Goal: Information Seeking & Learning: Compare options

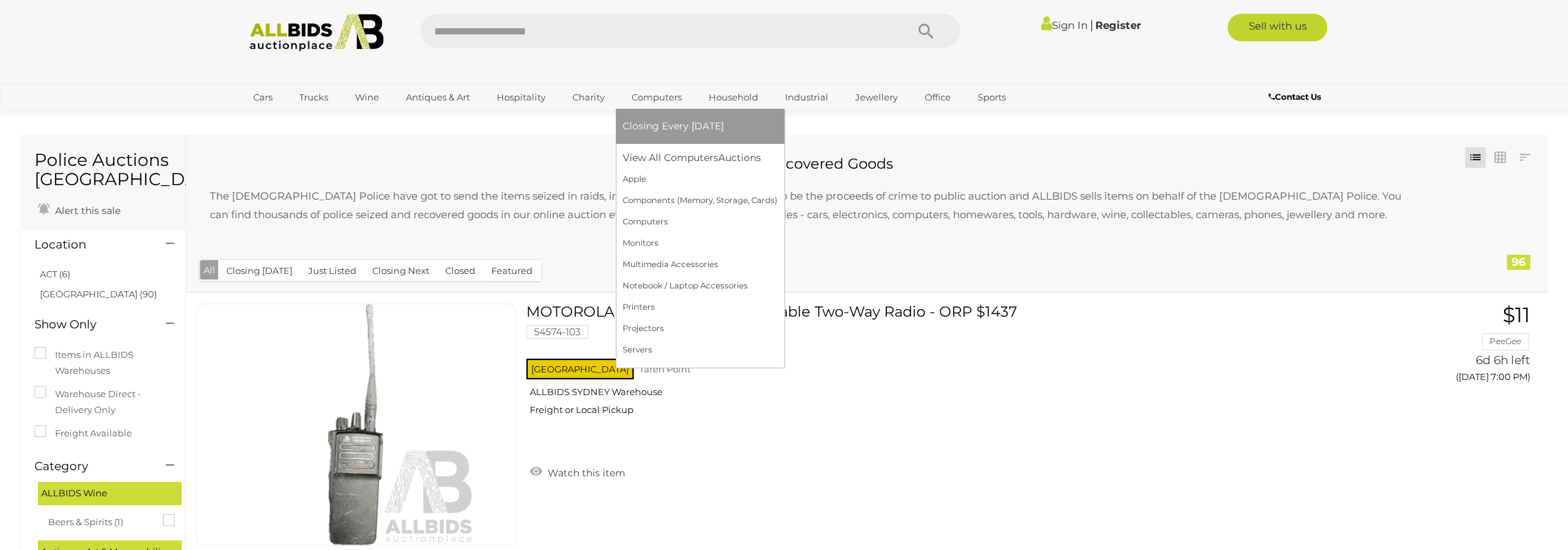
click at [655, 93] on link "Computers" at bounding box center [657, 97] width 68 height 22
click at [664, 99] on link "Computers" at bounding box center [657, 97] width 68 height 22
click at [635, 223] on link "Computers" at bounding box center [700, 222] width 155 height 21
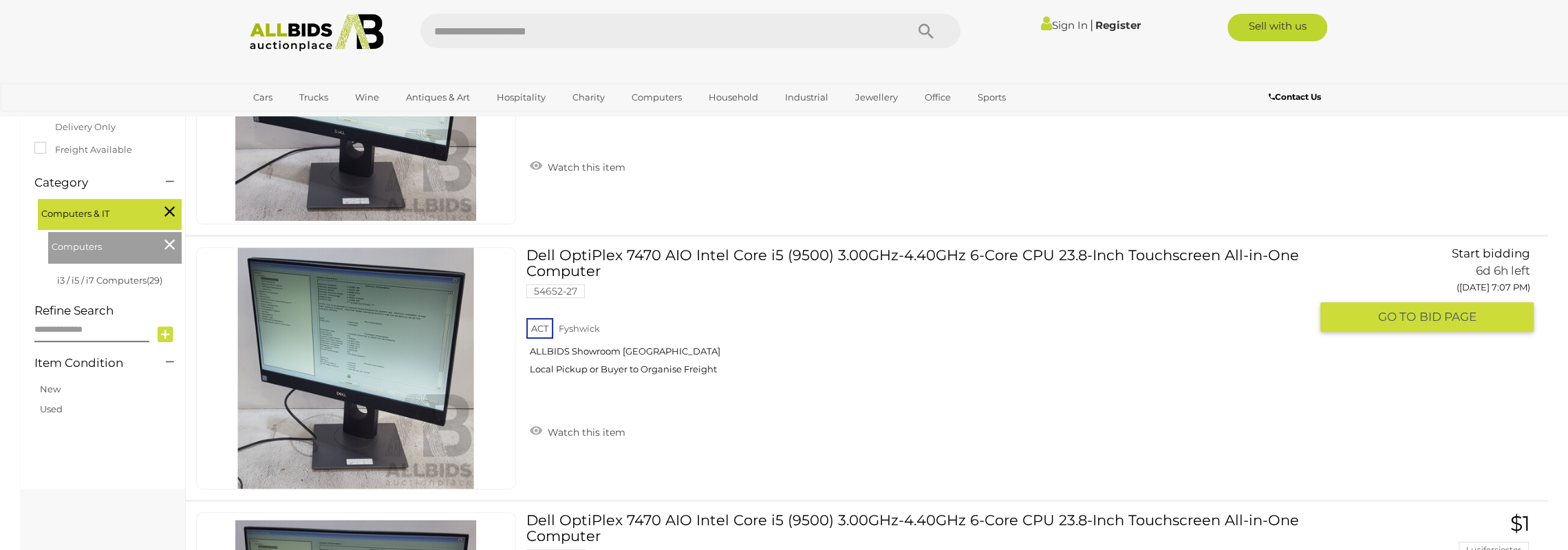
scroll to position [69, 0]
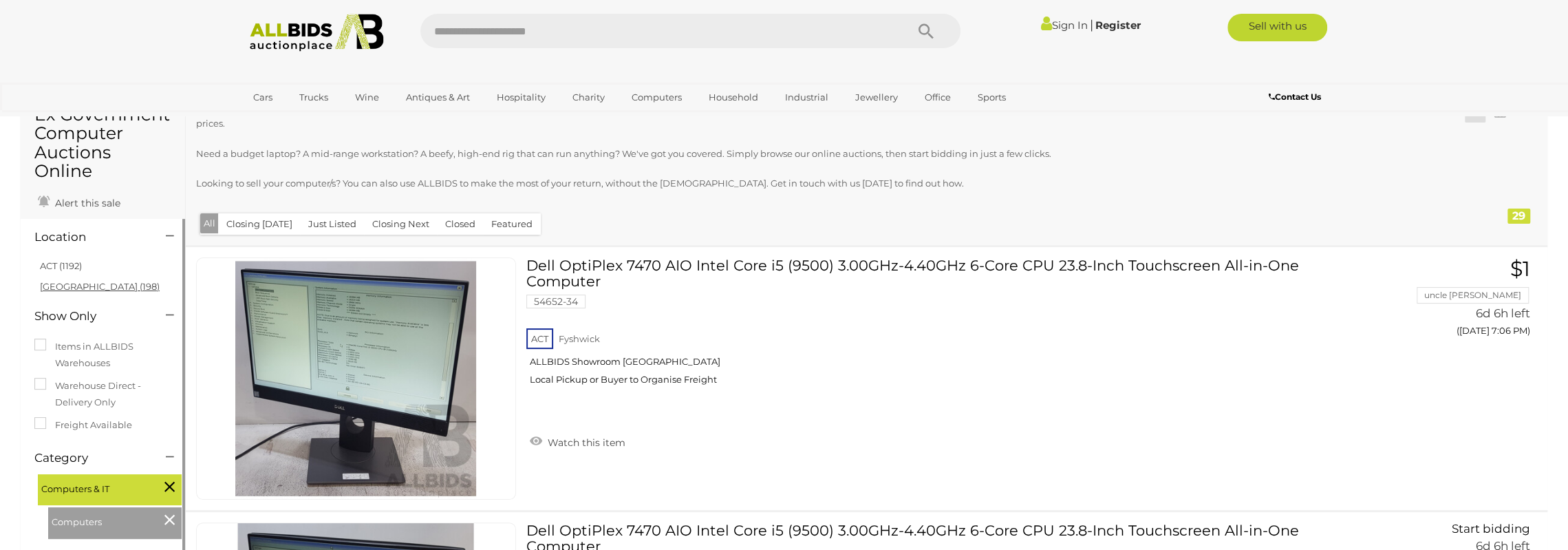
click at [65, 286] on link "[GEOGRAPHIC_DATA] (198)" at bounding box center [99, 286] width 120 height 11
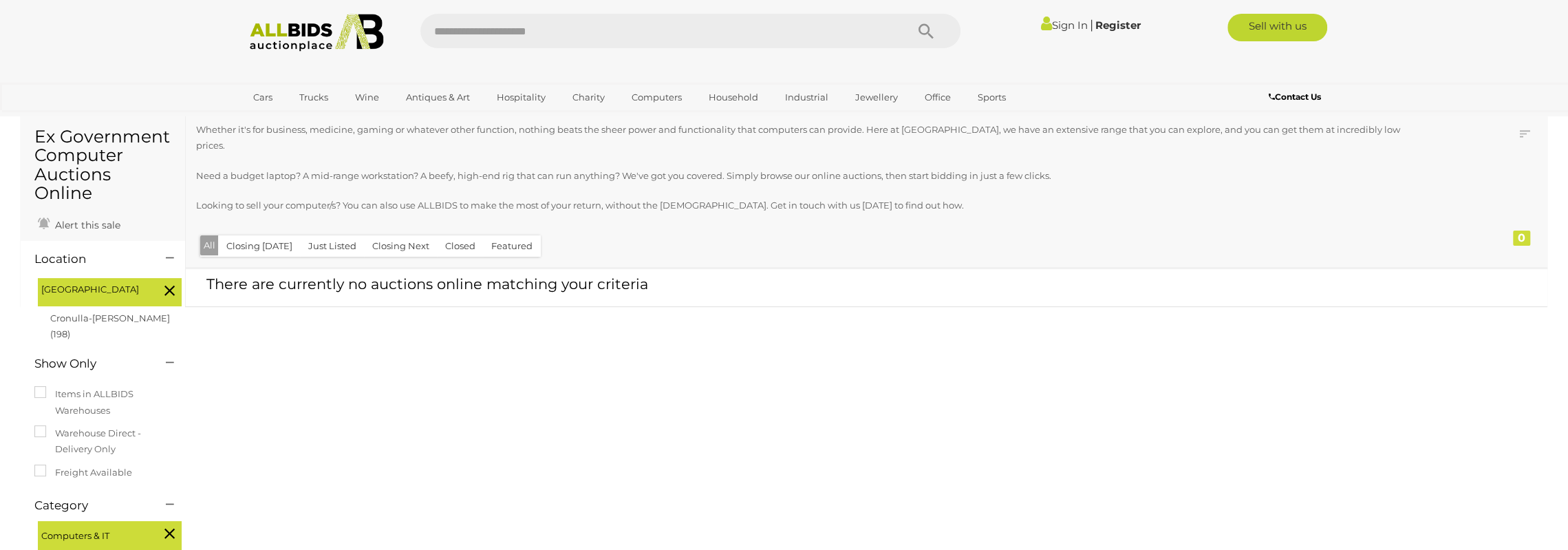
scroll to position [69, 0]
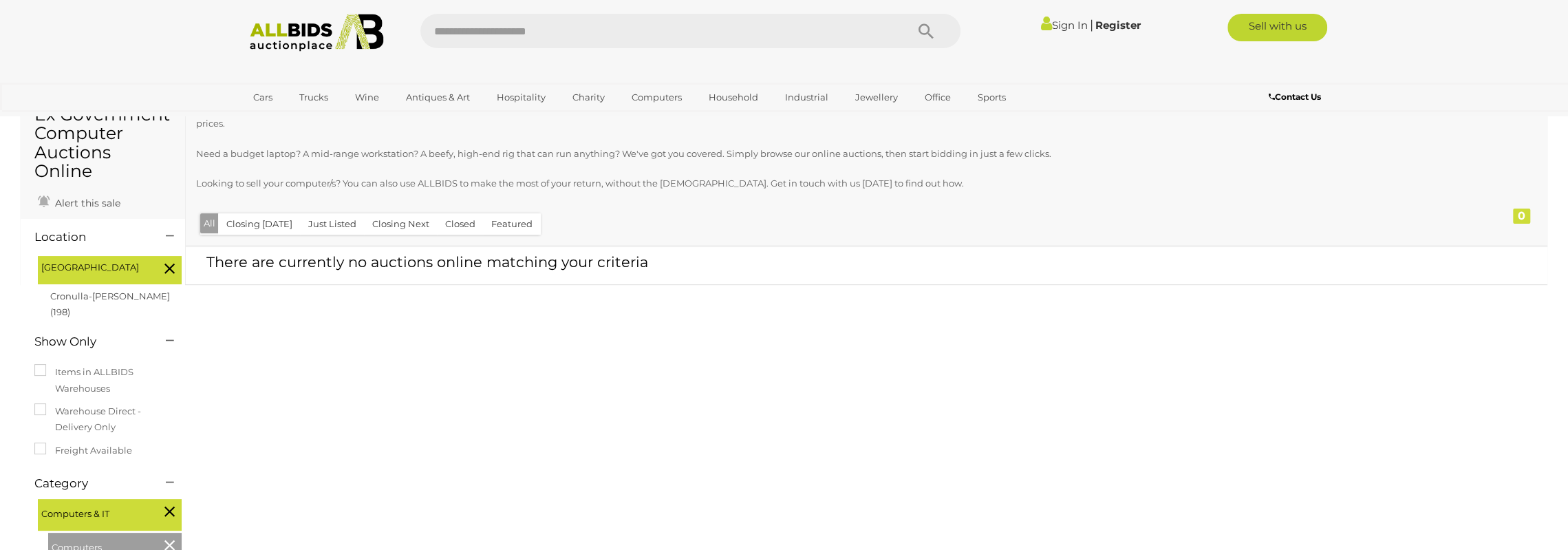
click at [165, 267] on icon at bounding box center [170, 268] width 11 height 18
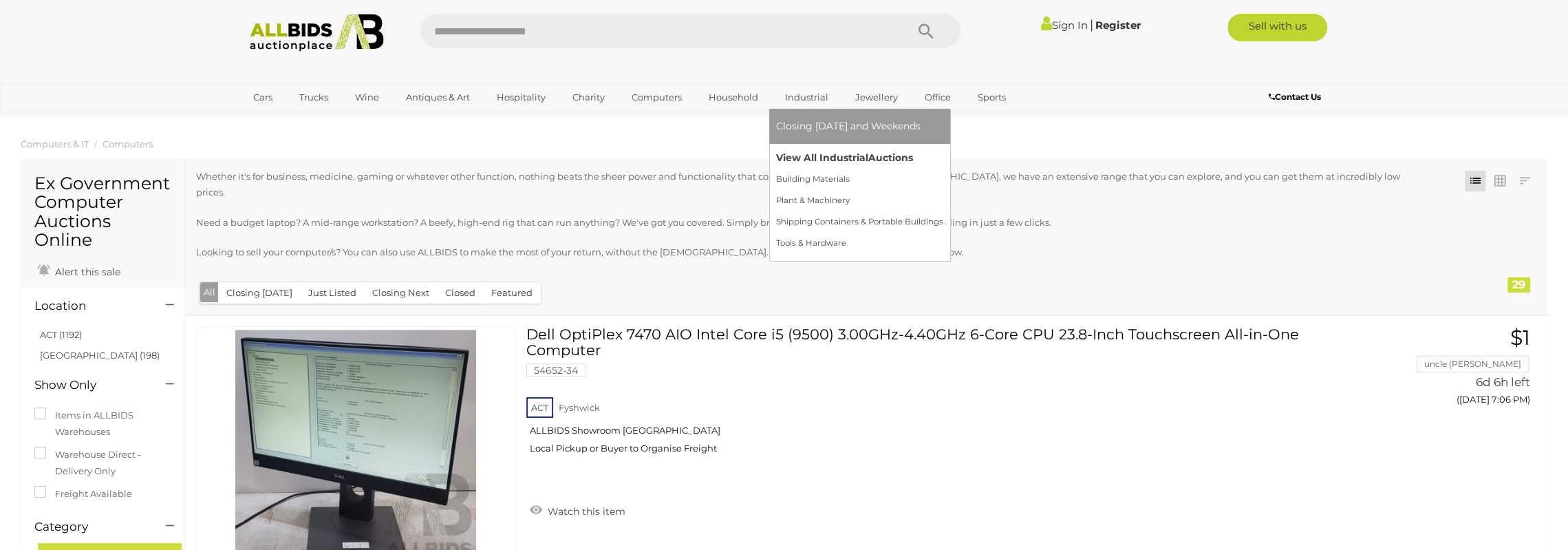
click at [845, 157] on link "View All Industrial Auctions" at bounding box center [860, 158] width 168 height 21
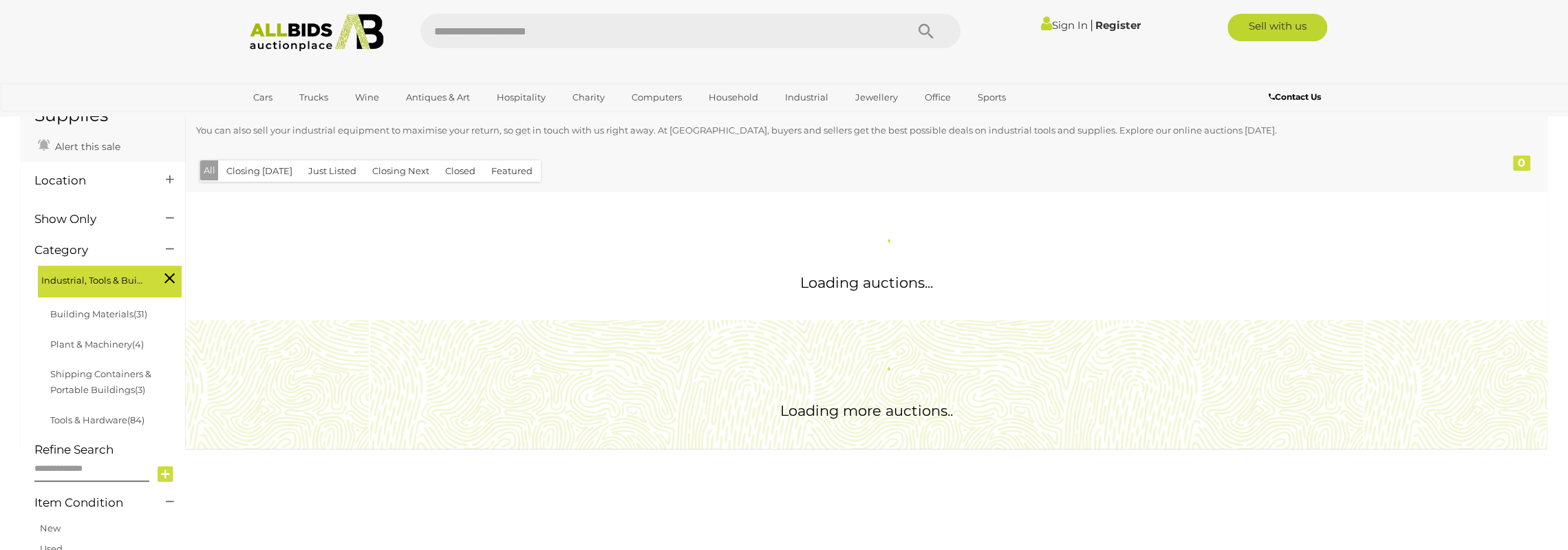
scroll to position [138, 0]
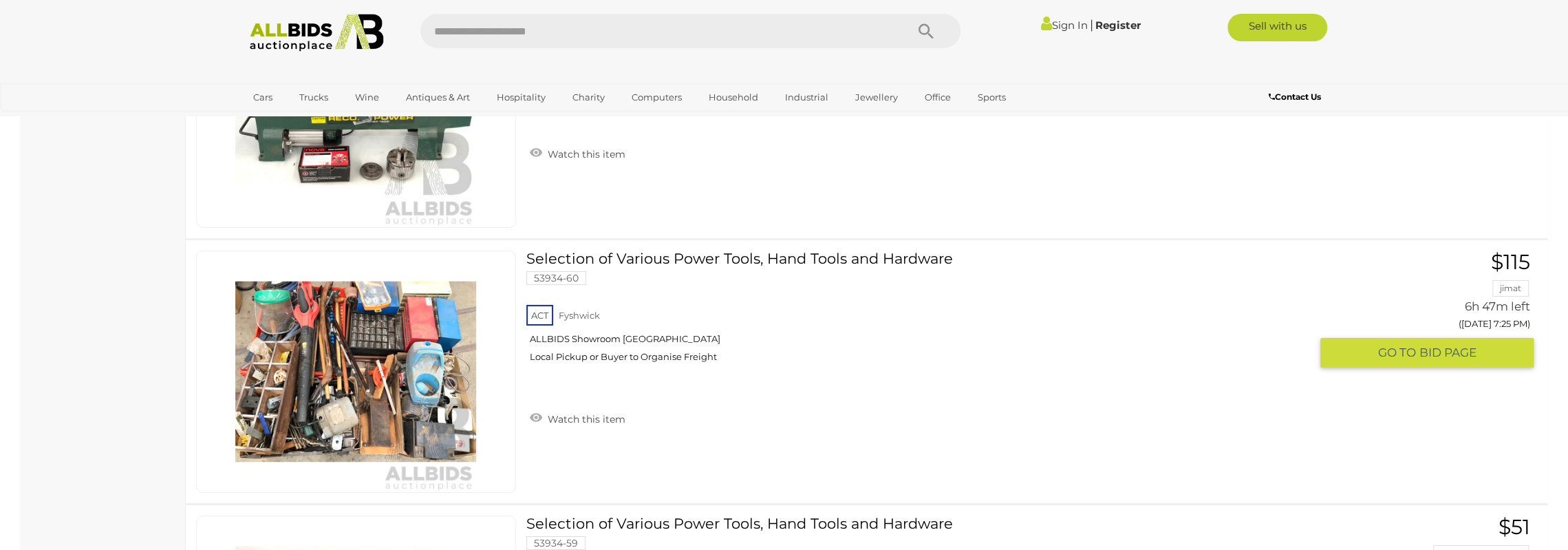
scroll to position [4063, 0]
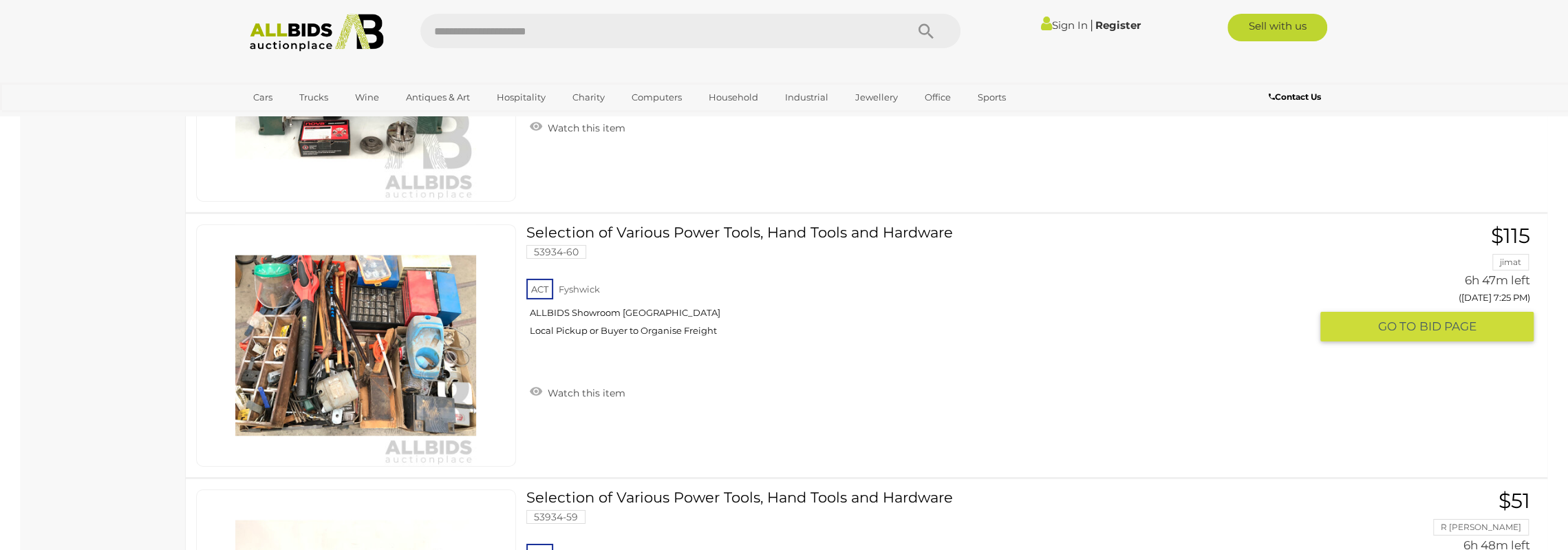
click at [367, 308] on link at bounding box center [356, 345] width 320 height 243
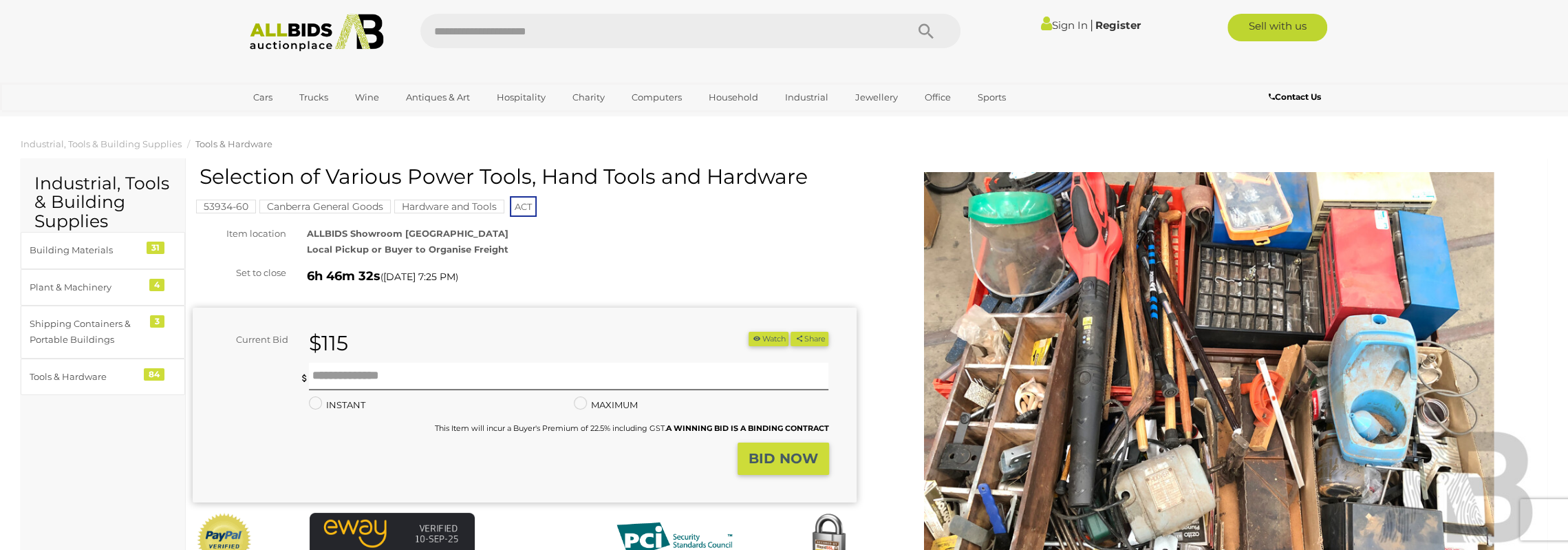
click at [1131, 341] on img at bounding box center [1208, 386] width 664 height 428
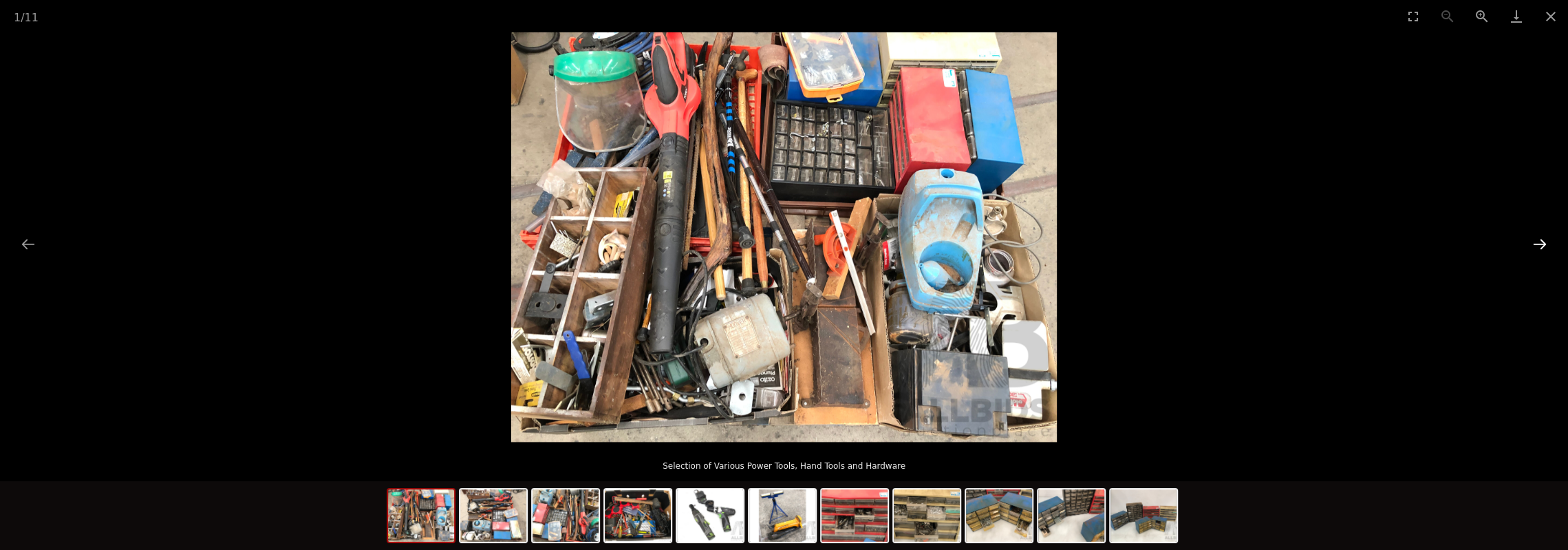
click at [1545, 243] on button "Next slide" at bounding box center [1540, 245] width 29 height 27
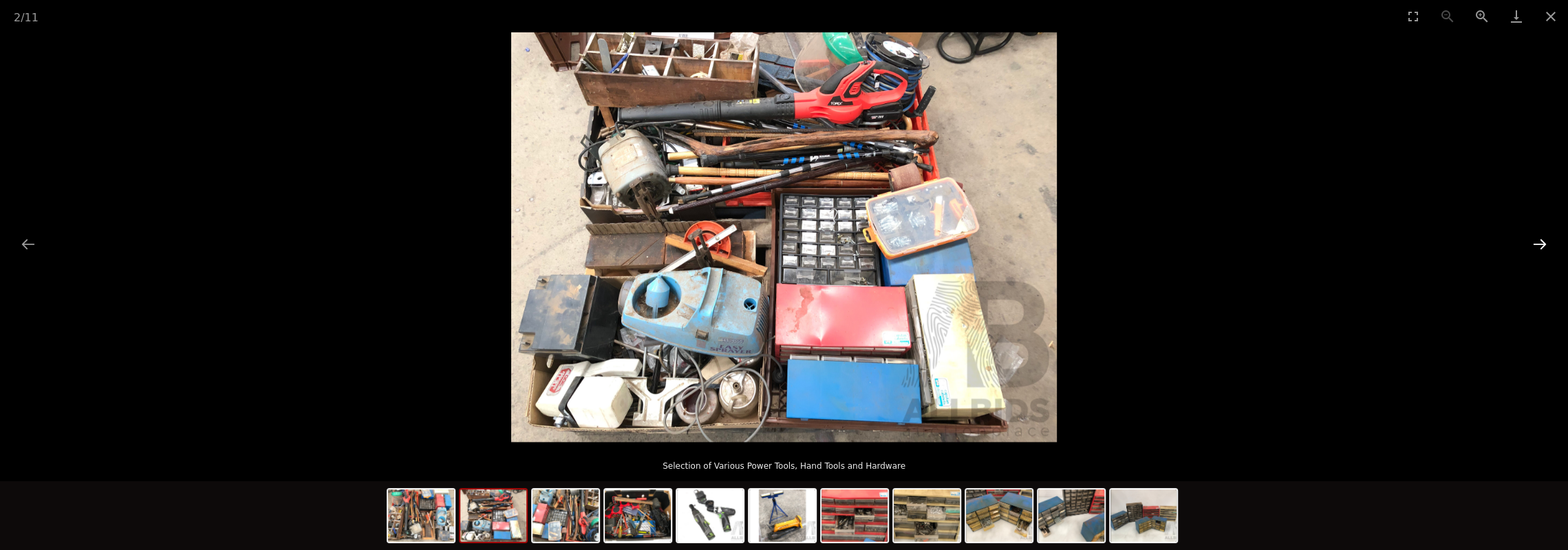
click at [1545, 243] on button "Next slide" at bounding box center [1540, 245] width 29 height 27
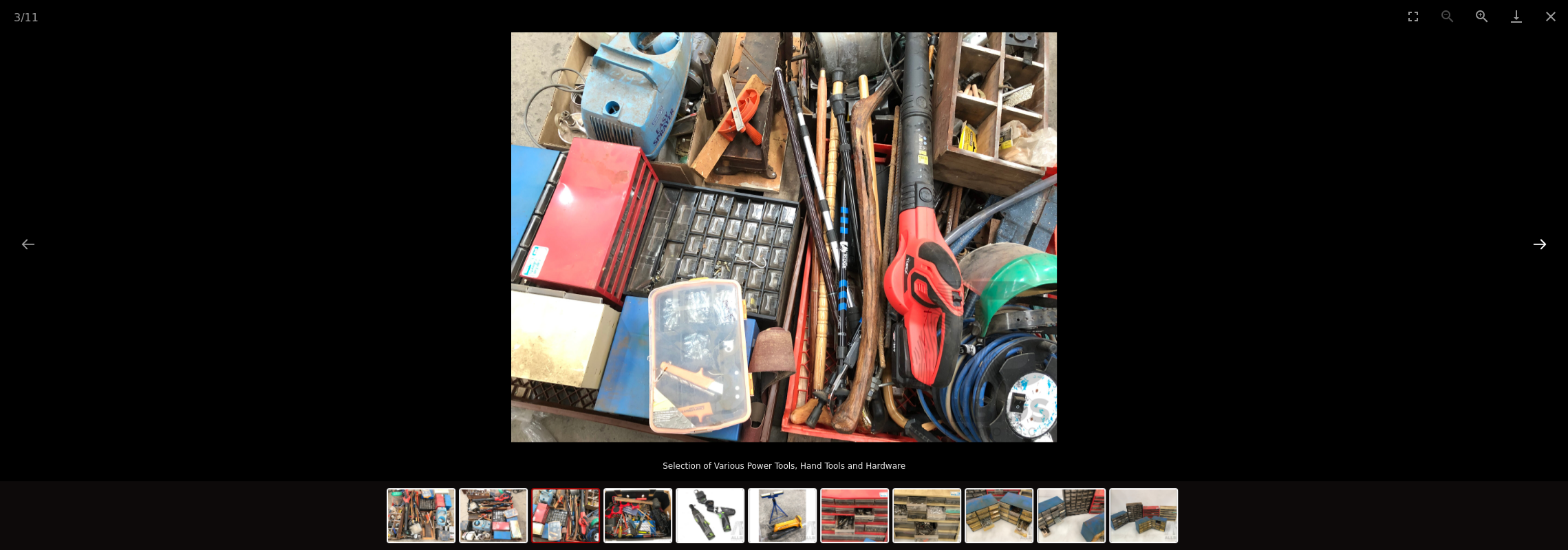
click at [1545, 243] on button "Next slide" at bounding box center [1540, 245] width 29 height 27
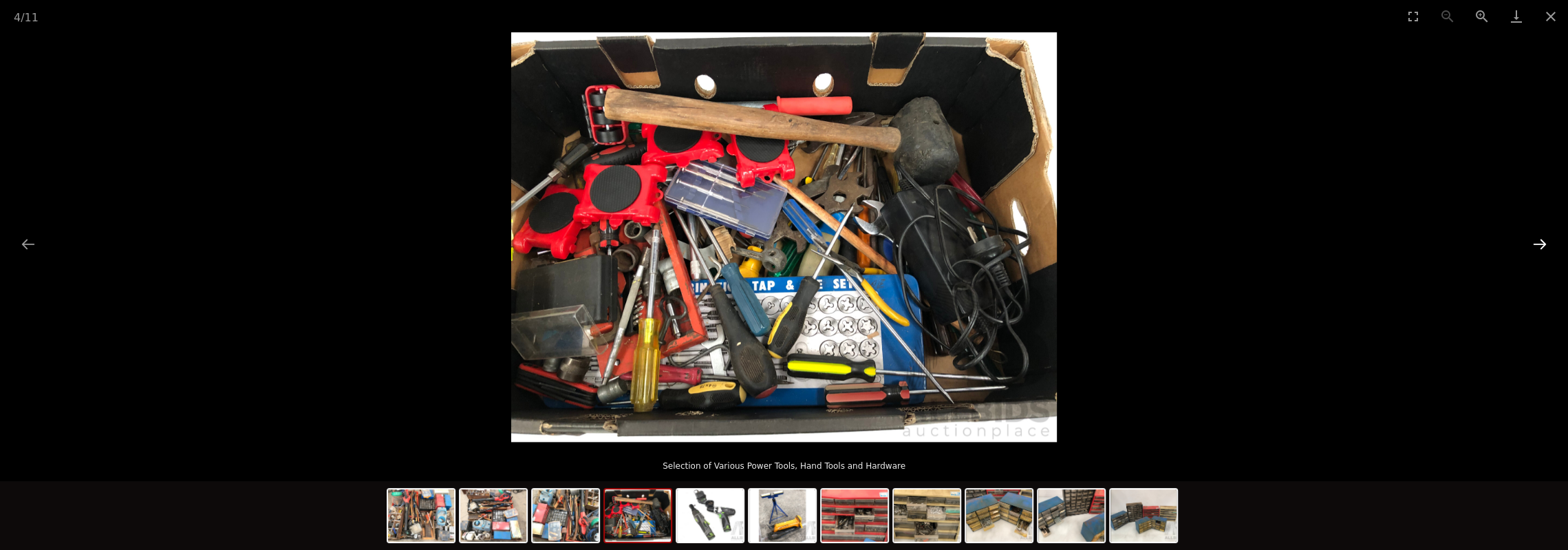
click at [1545, 243] on button "Next slide" at bounding box center [1540, 245] width 29 height 27
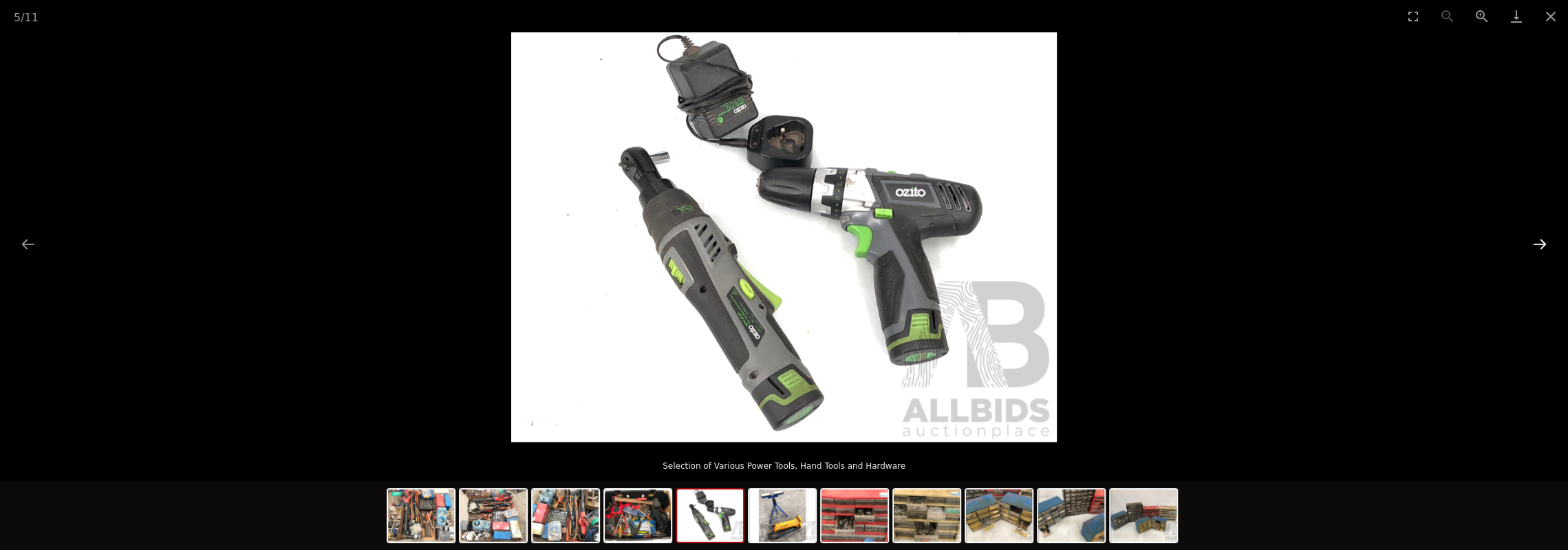
click at [1545, 243] on button "Next slide" at bounding box center [1540, 245] width 29 height 27
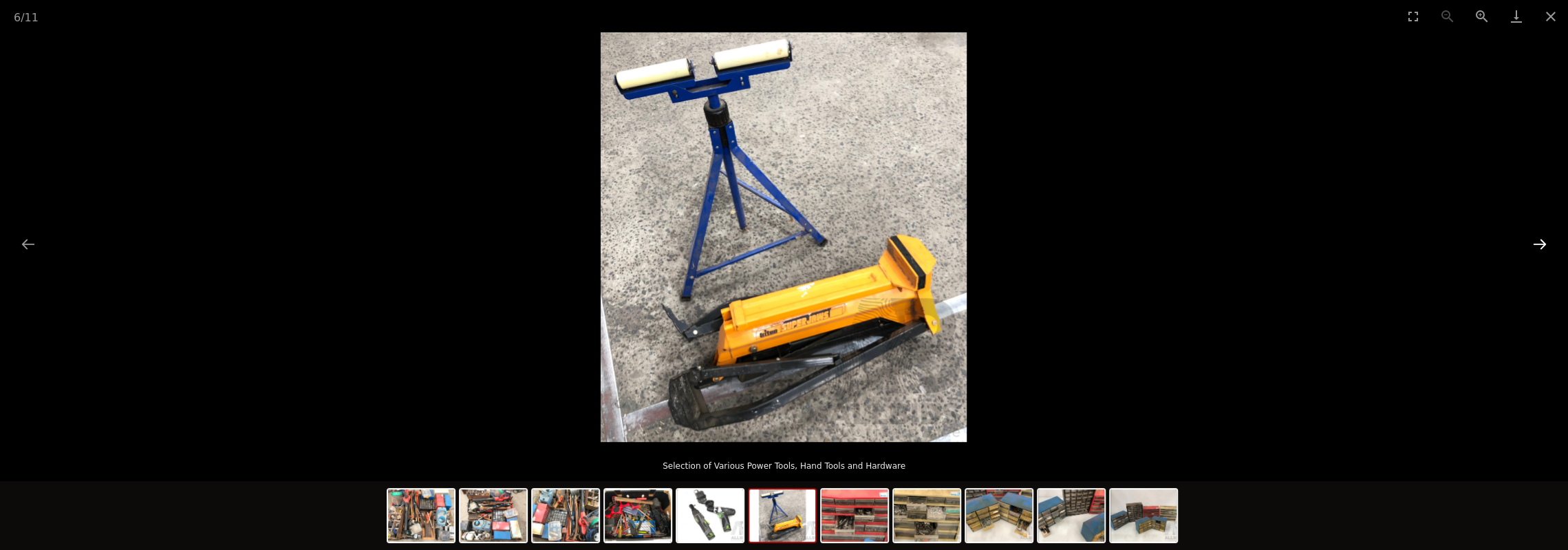
click at [1545, 243] on button "Next slide" at bounding box center [1540, 245] width 29 height 27
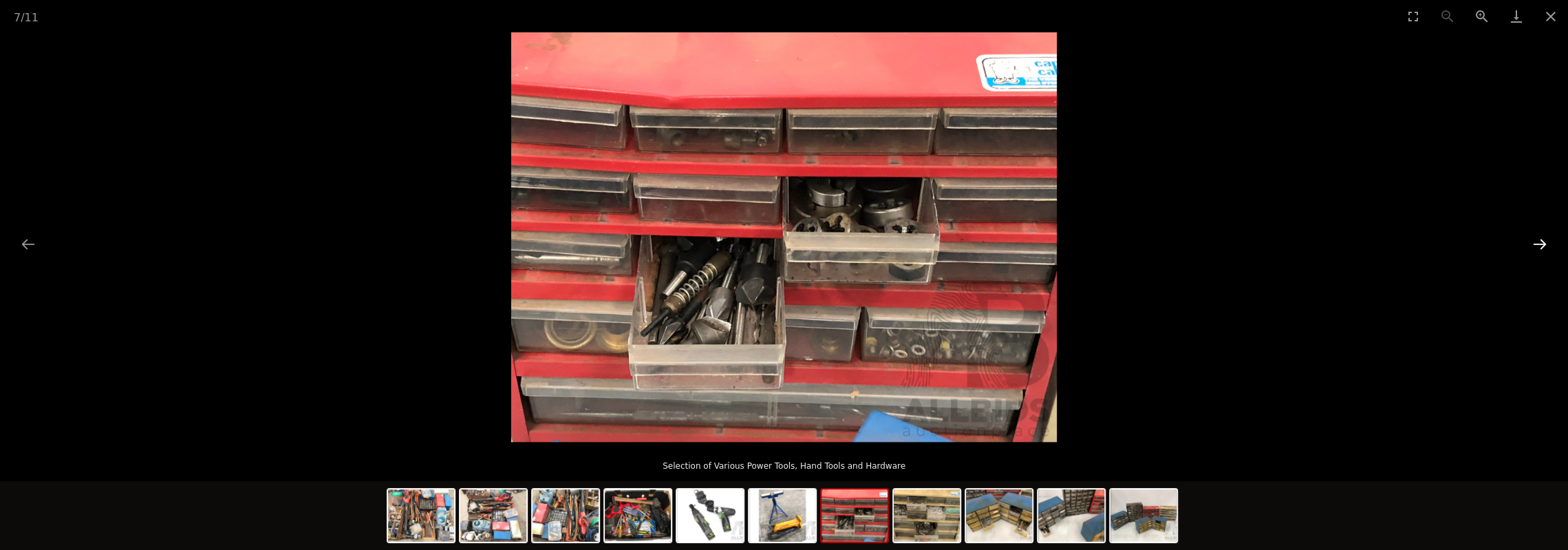
click at [1545, 243] on button "Next slide" at bounding box center [1540, 245] width 29 height 27
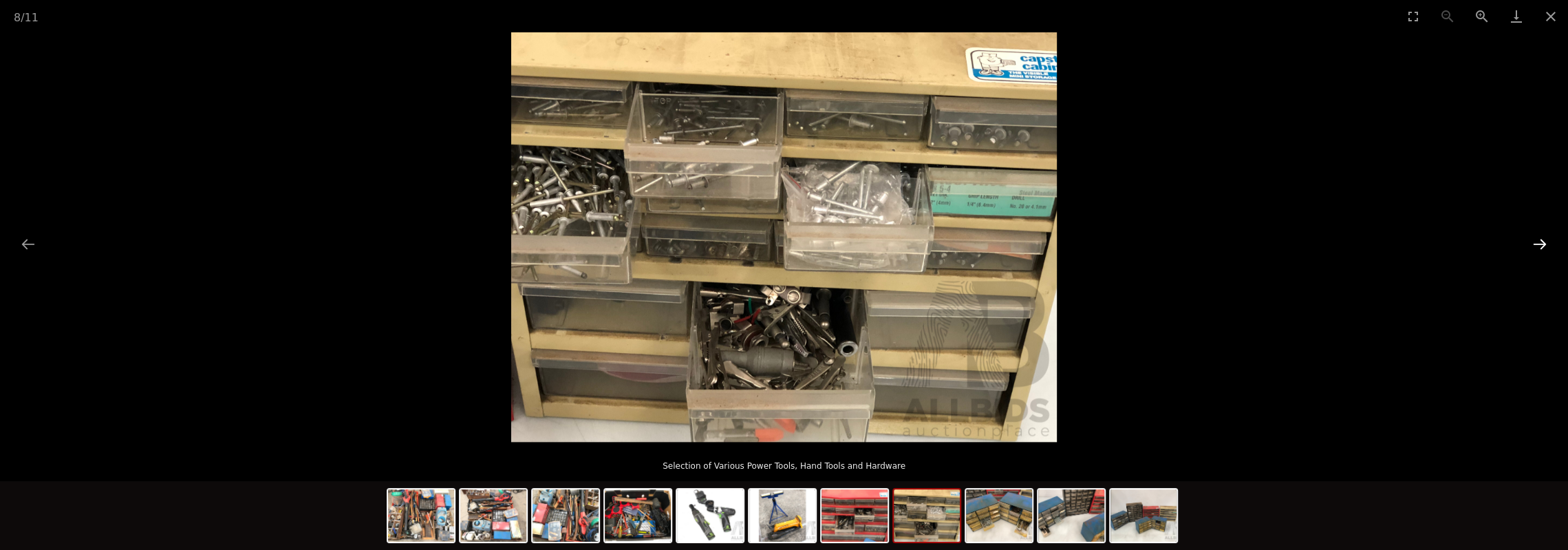
click at [1545, 243] on button "Next slide" at bounding box center [1540, 245] width 29 height 27
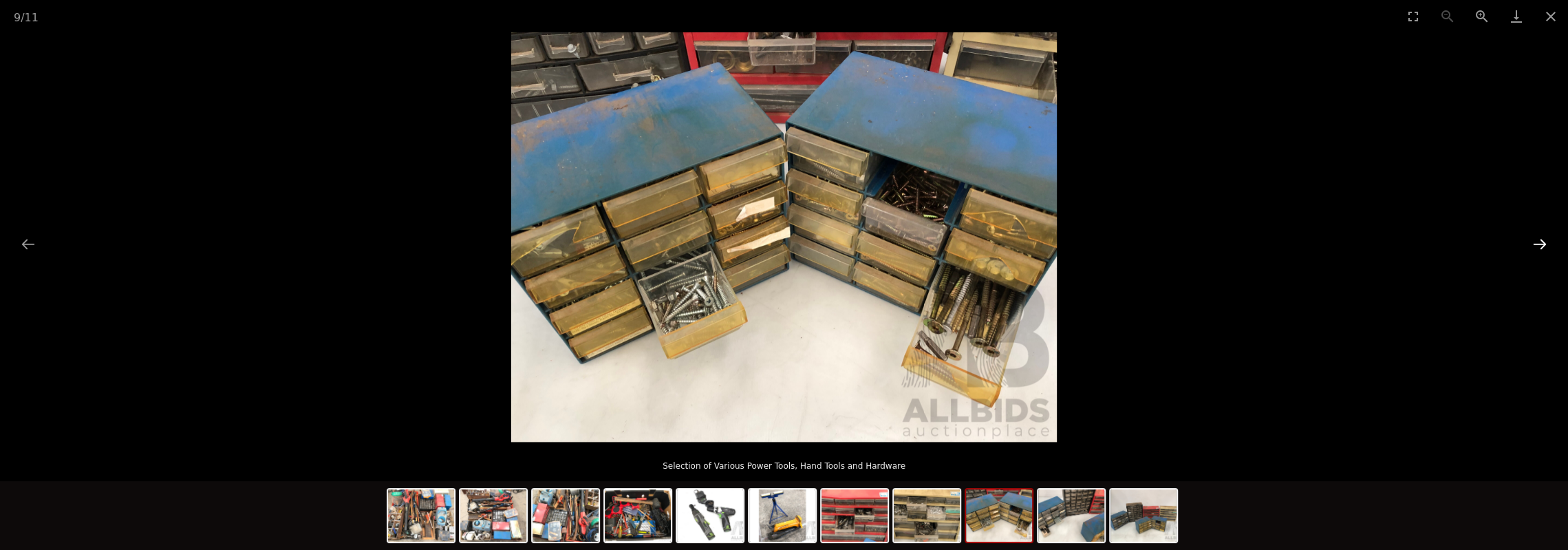
click at [1545, 243] on button "Next slide" at bounding box center [1540, 245] width 29 height 27
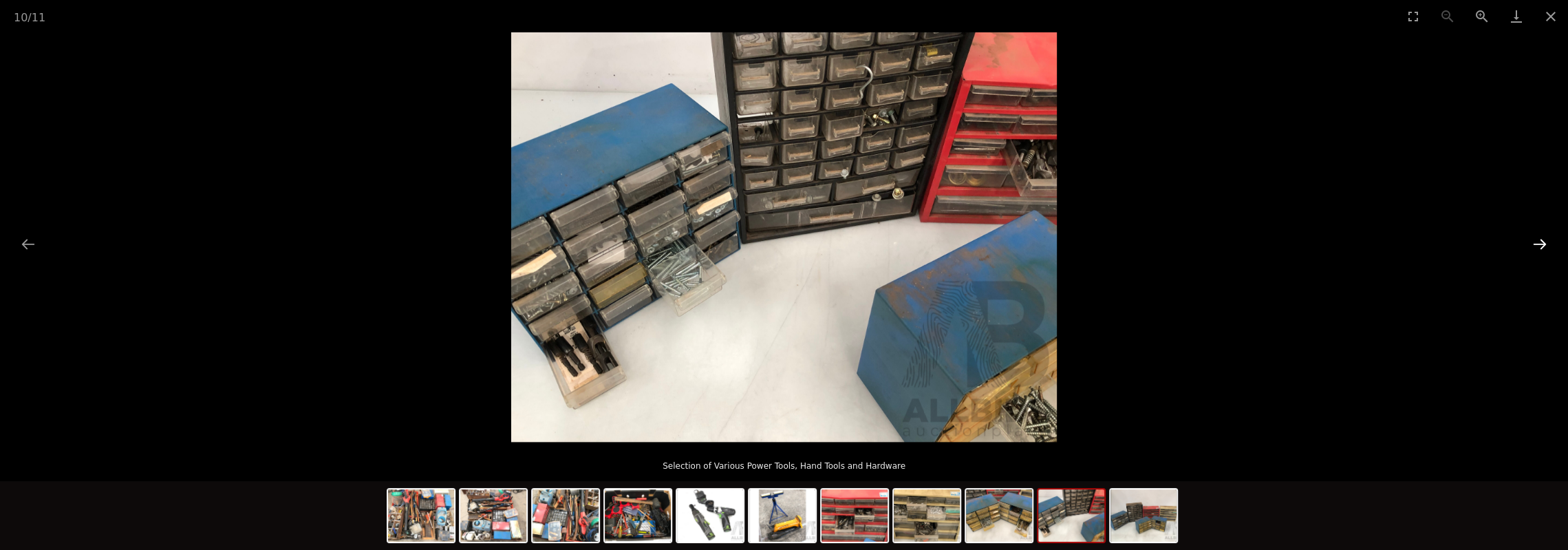
click at [1545, 243] on button "Next slide" at bounding box center [1540, 245] width 29 height 27
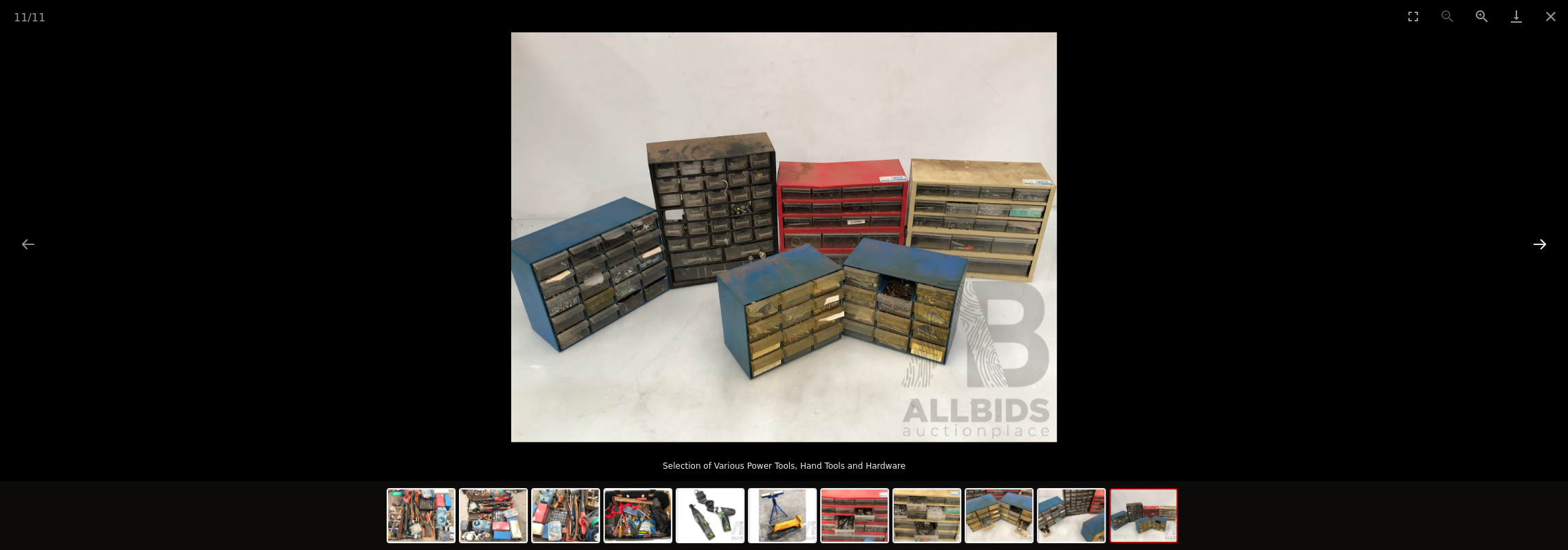
click at [1545, 243] on button "Next slide" at bounding box center [1540, 245] width 29 height 27
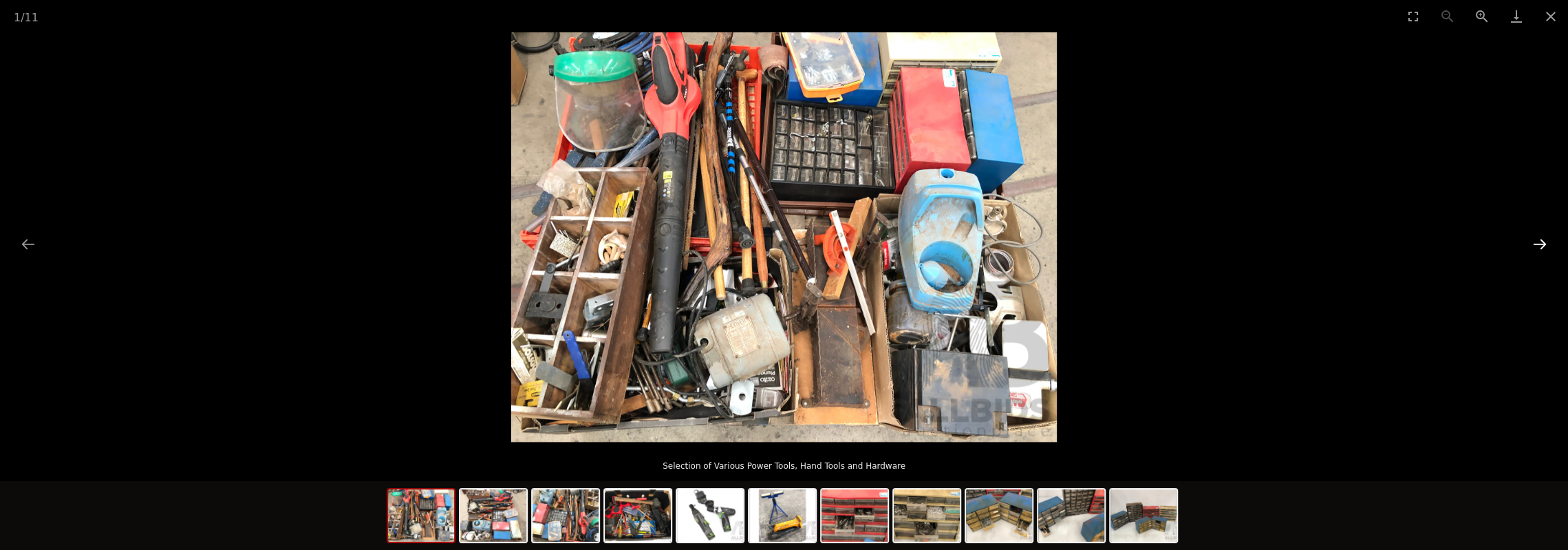
click at [1545, 243] on button "Next slide" at bounding box center [1540, 245] width 29 height 27
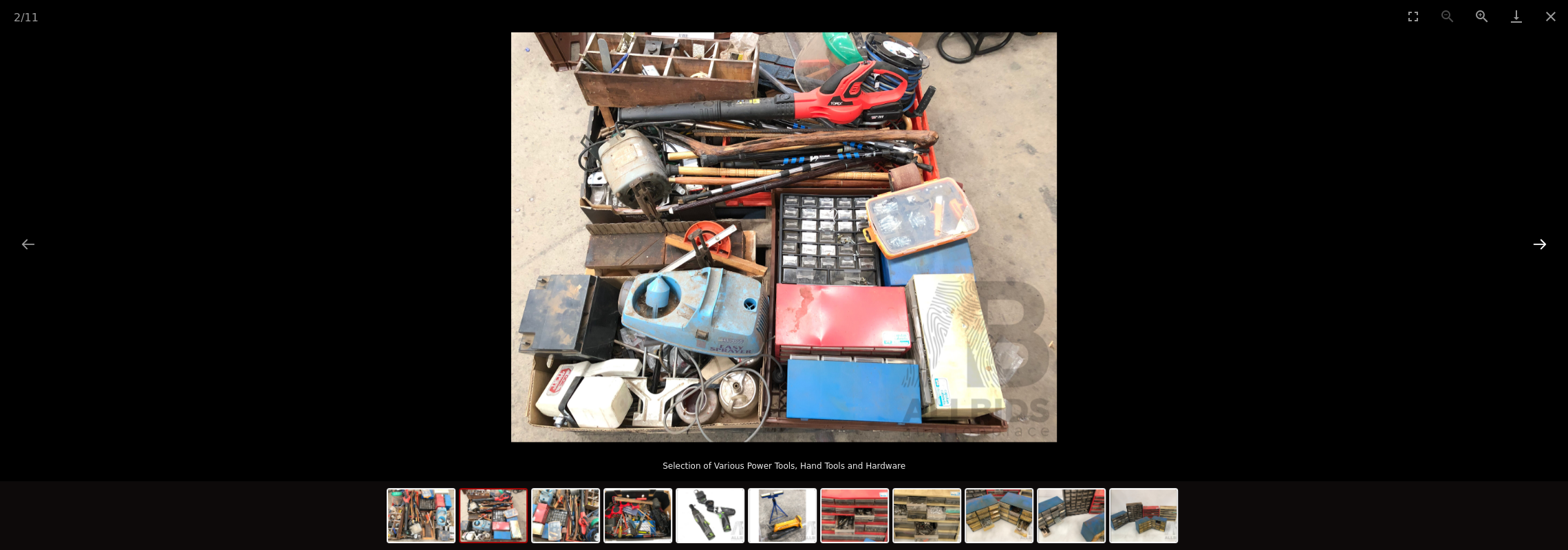
click at [1545, 243] on button "Next slide" at bounding box center [1540, 245] width 29 height 27
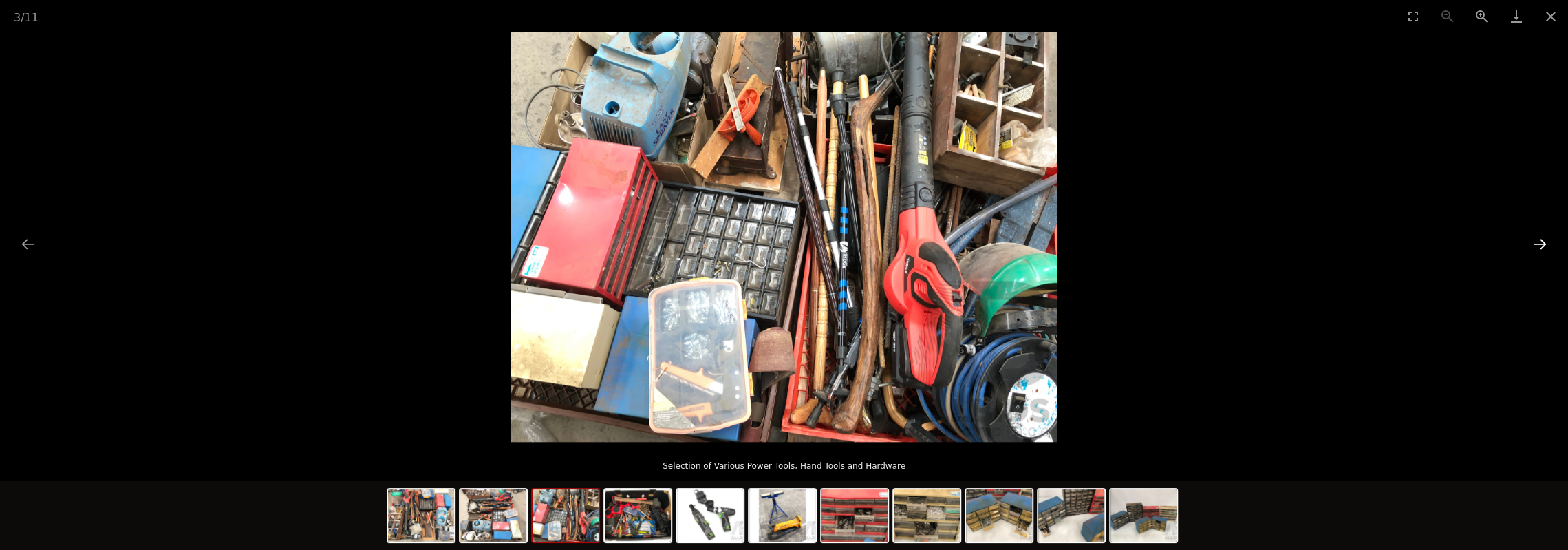
click at [1545, 243] on button "Next slide" at bounding box center [1540, 245] width 29 height 27
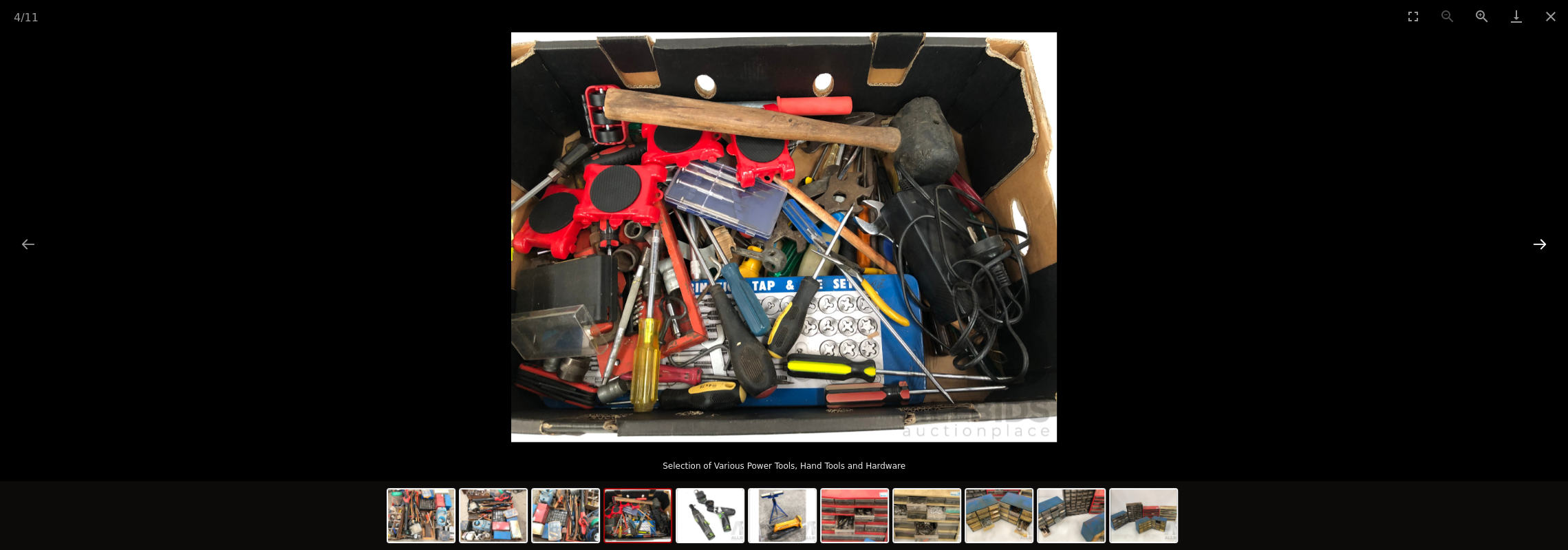
click at [1545, 243] on button "Next slide" at bounding box center [1540, 245] width 29 height 27
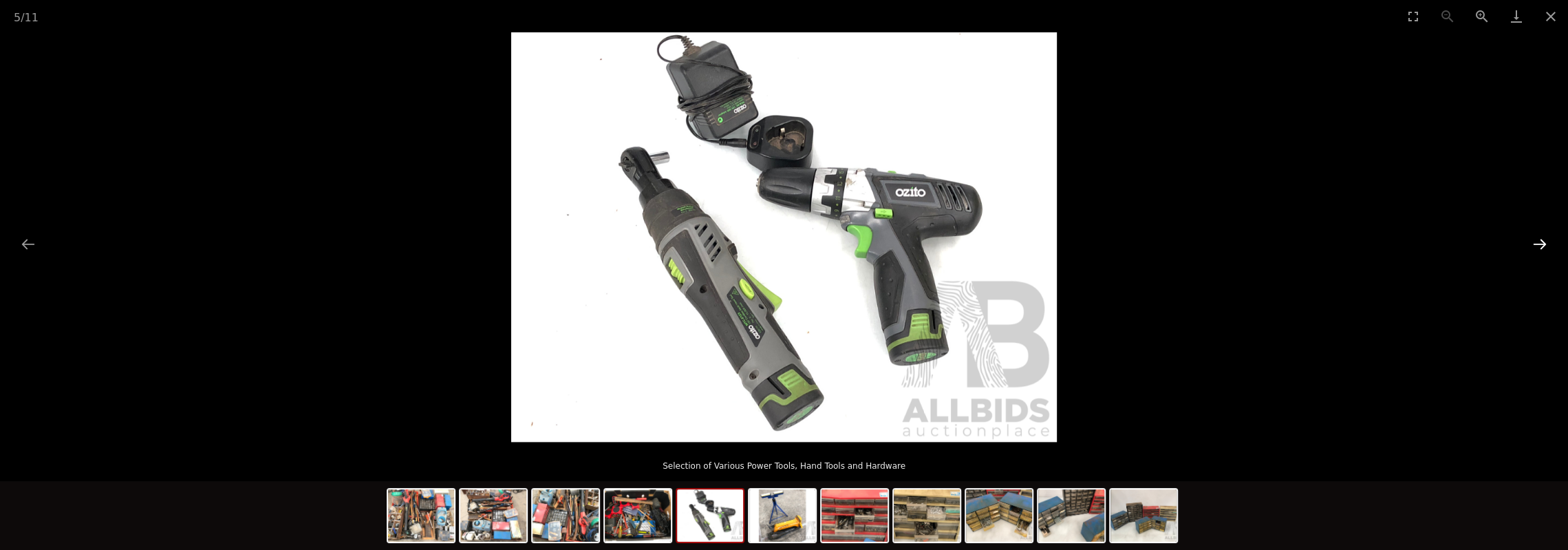
click at [1545, 243] on button "Next slide" at bounding box center [1540, 245] width 29 height 27
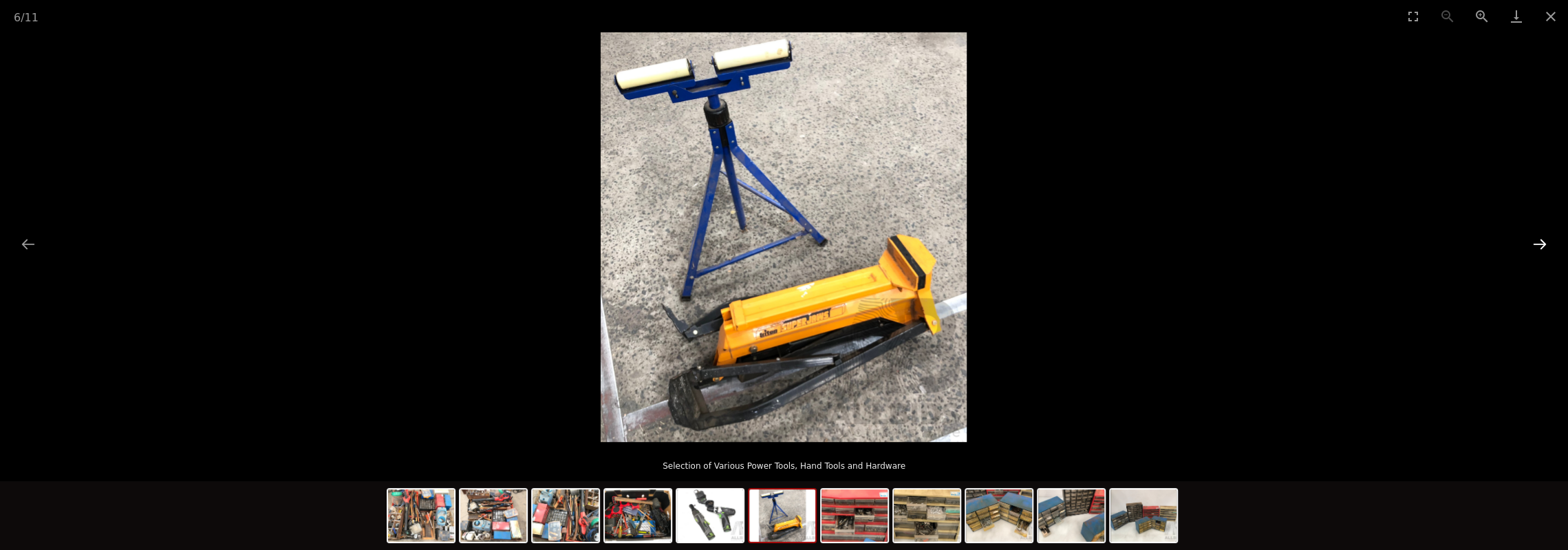
click at [1545, 243] on button "Next slide" at bounding box center [1540, 245] width 29 height 27
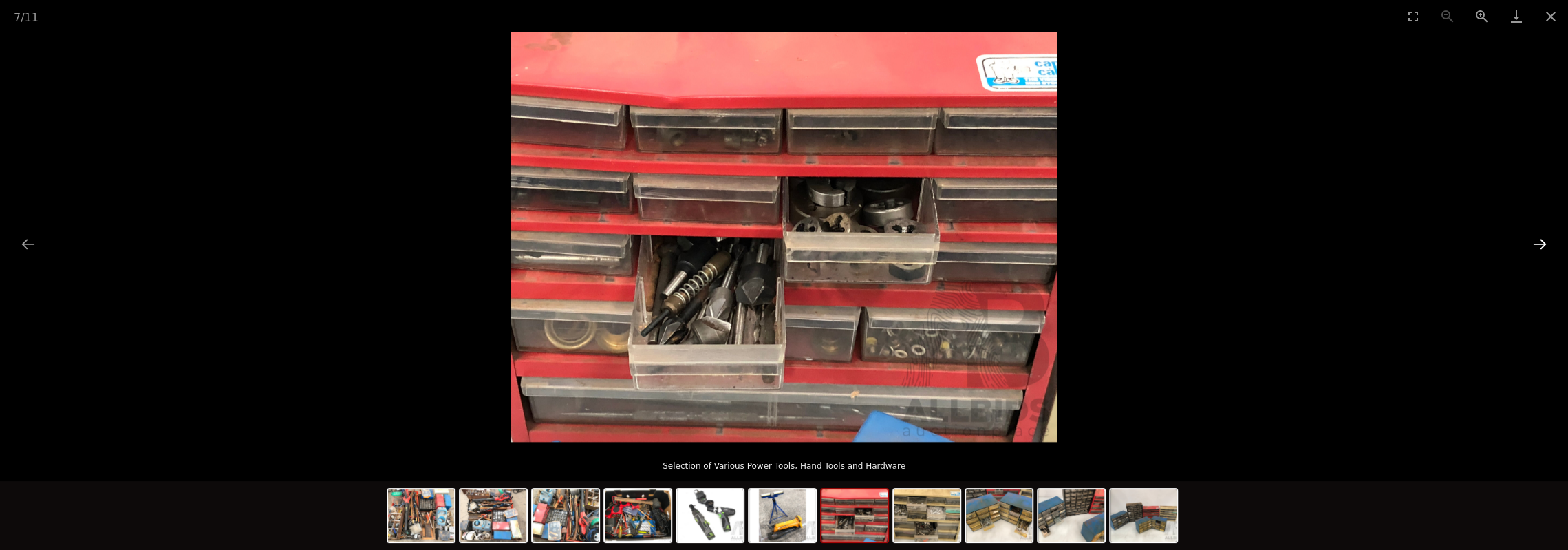
click at [1536, 240] on button "Next slide" at bounding box center [1540, 245] width 29 height 27
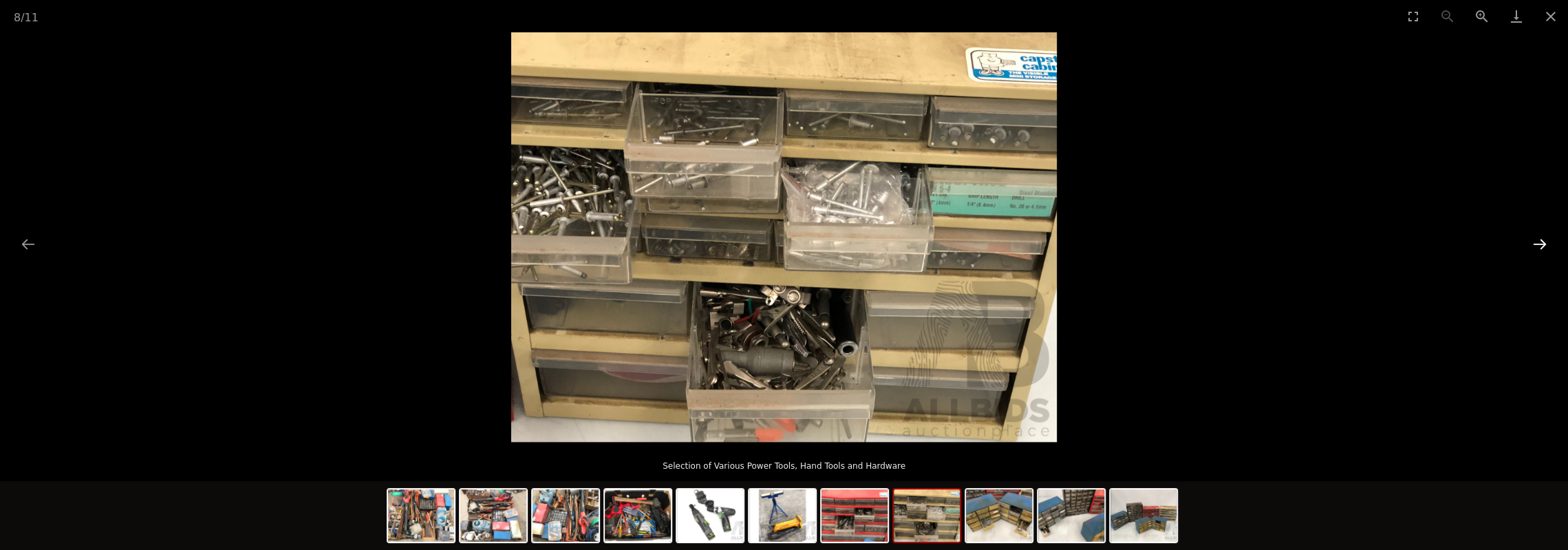
click at [1535, 235] on button "Next slide" at bounding box center [1540, 245] width 29 height 27
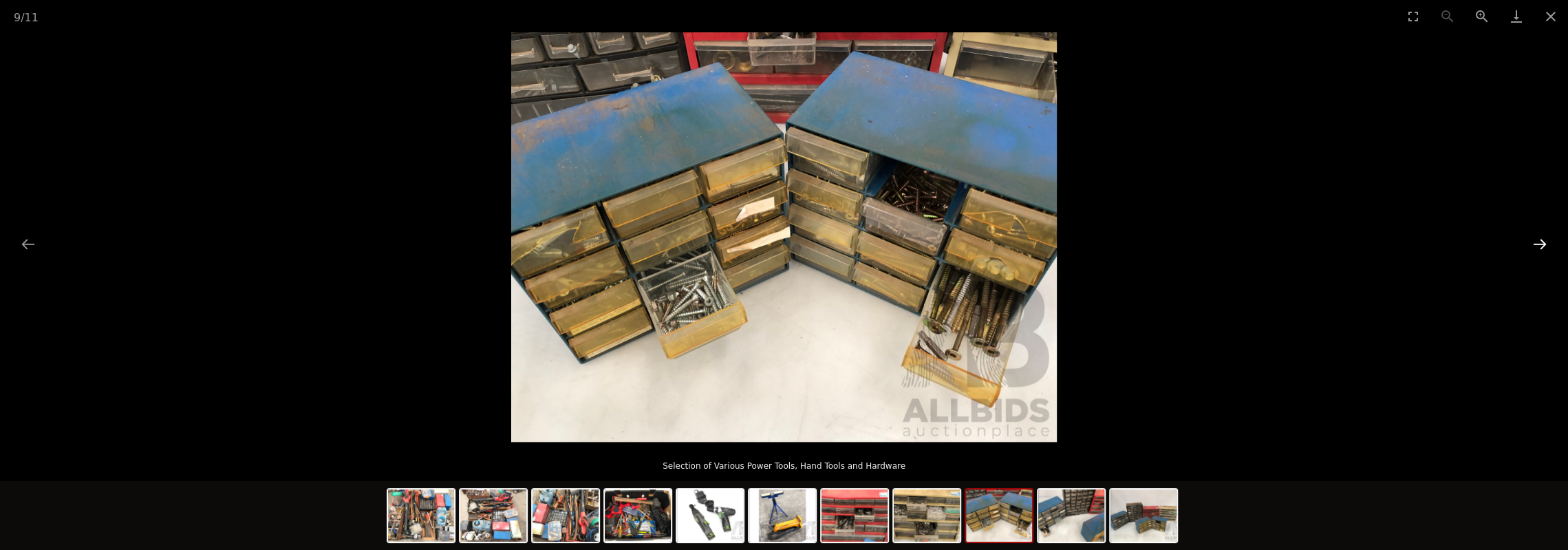
click at [1535, 235] on button "Next slide" at bounding box center [1540, 245] width 29 height 27
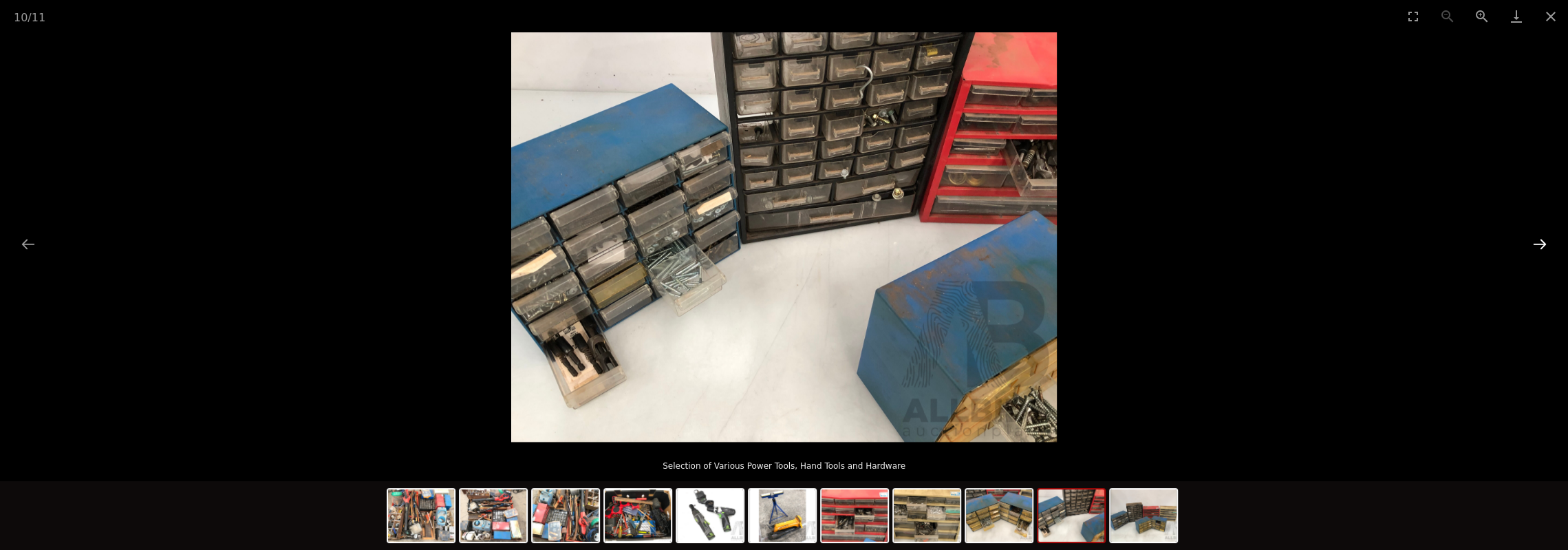
click at [1535, 235] on button "Next slide" at bounding box center [1540, 245] width 29 height 27
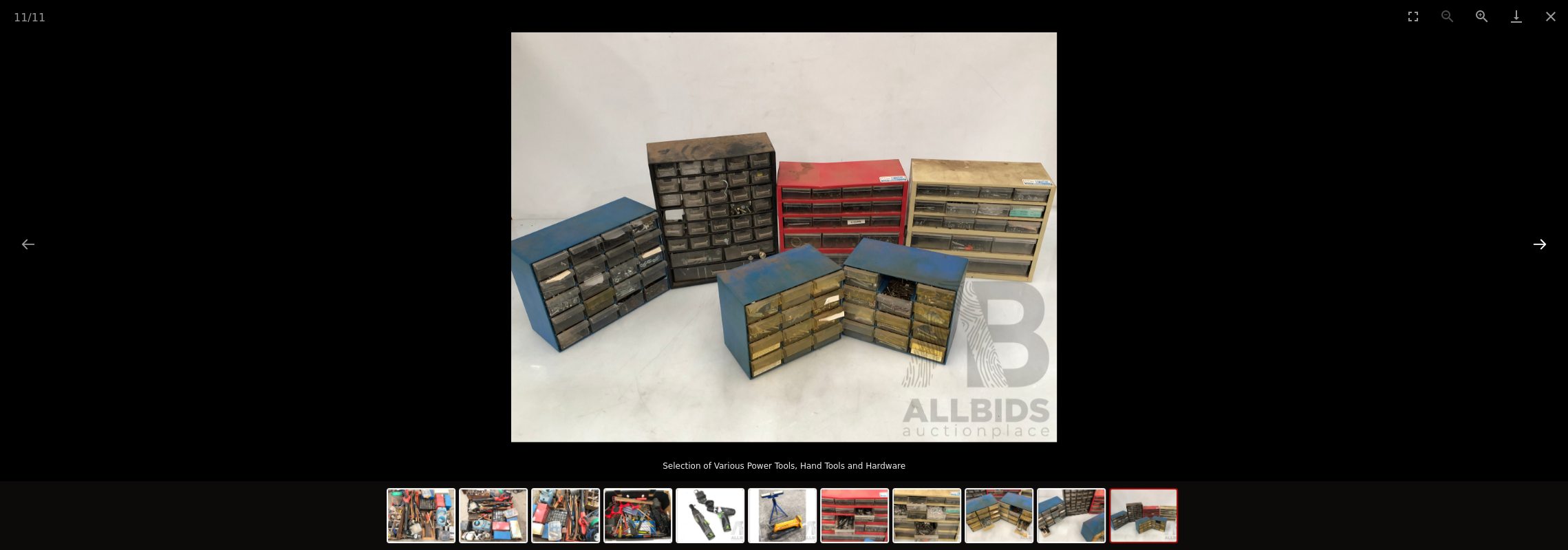
click at [1535, 235] on button "Next slide" at bounding box center [1540, 245] width 29 height 27
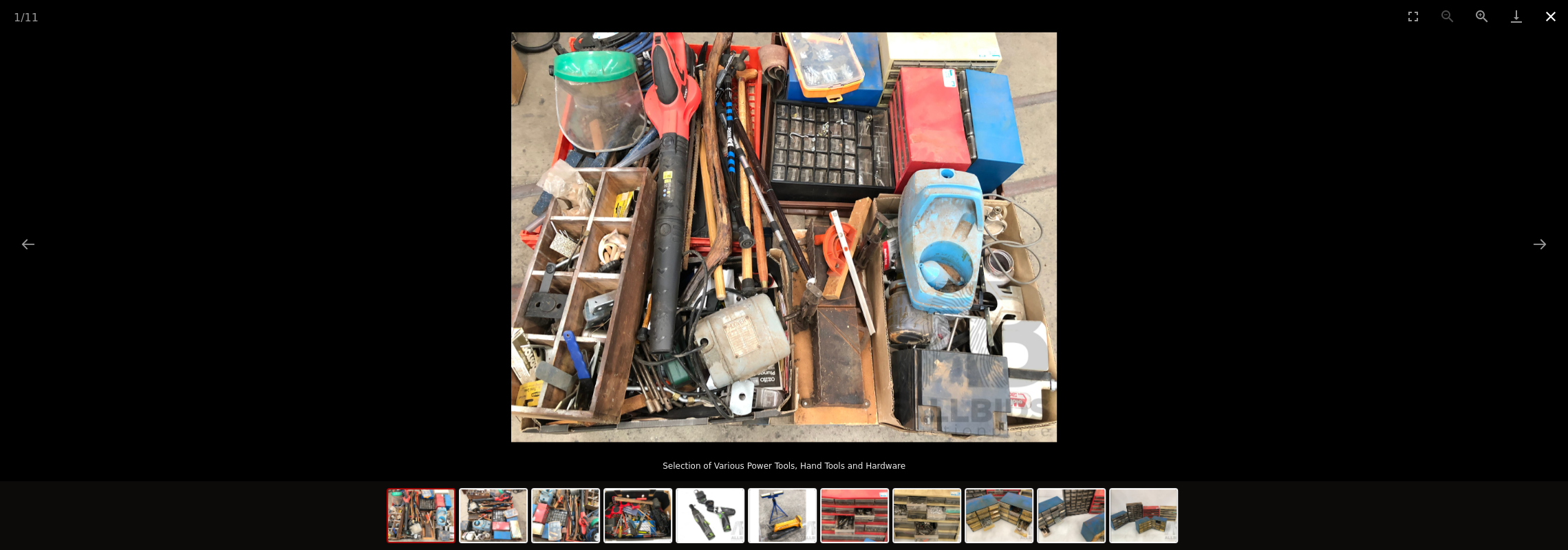
click at [1552, 18] on button "Close gallery" at bounding box center [1550, 16] width 34 height 32
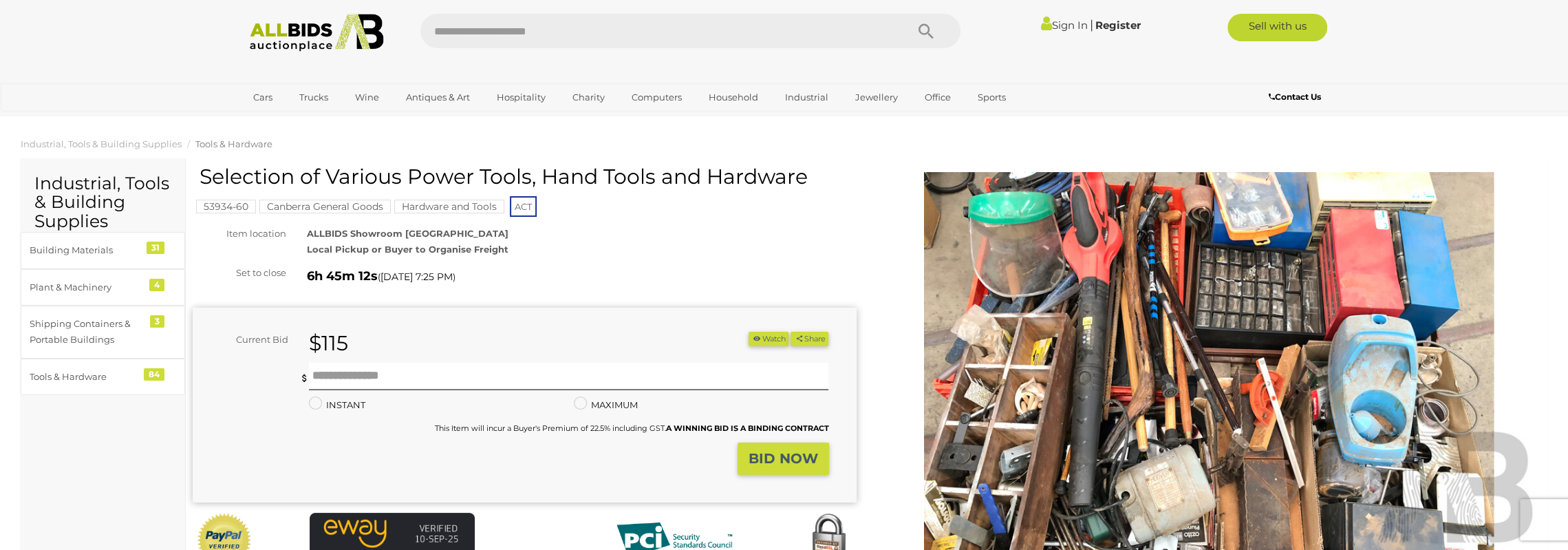
click at [1141, 388] on img at bounding box center [1208, 386] width 664 height 428
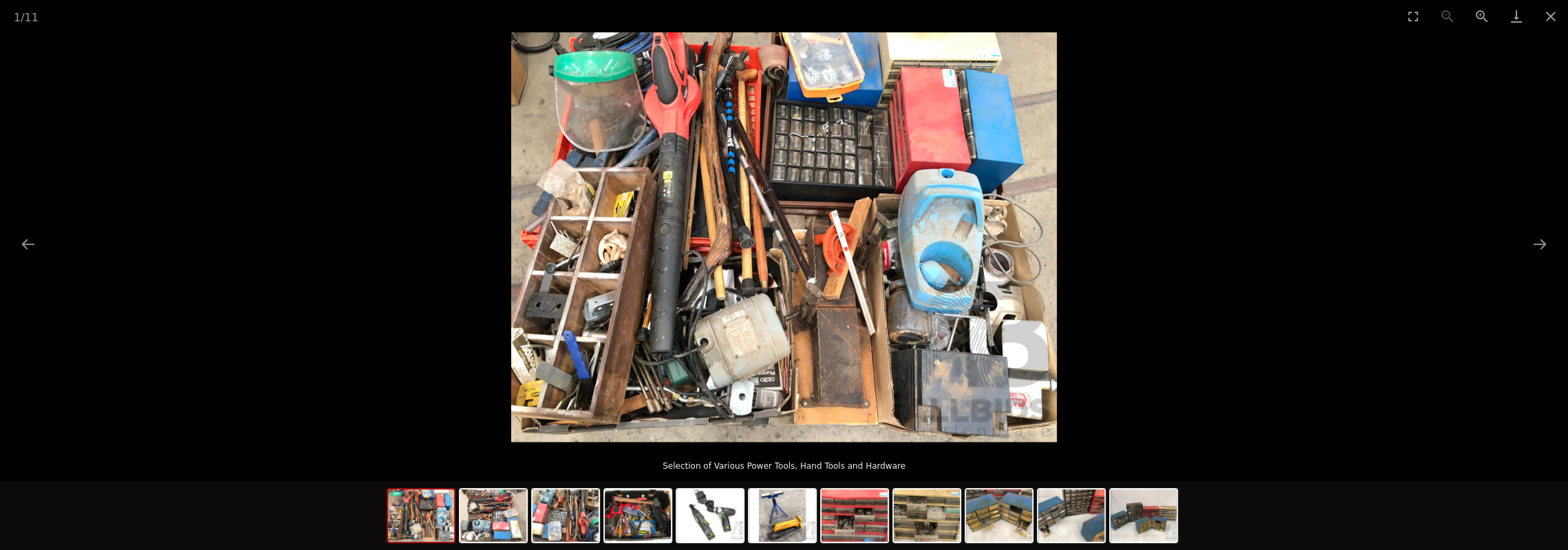
click at [694, 228] on img at bounding box center [784, 237] width 546 height 410
click at [1551, 13] on button "Close gallery" at bounding box center [1550, 16] width 34 height 32
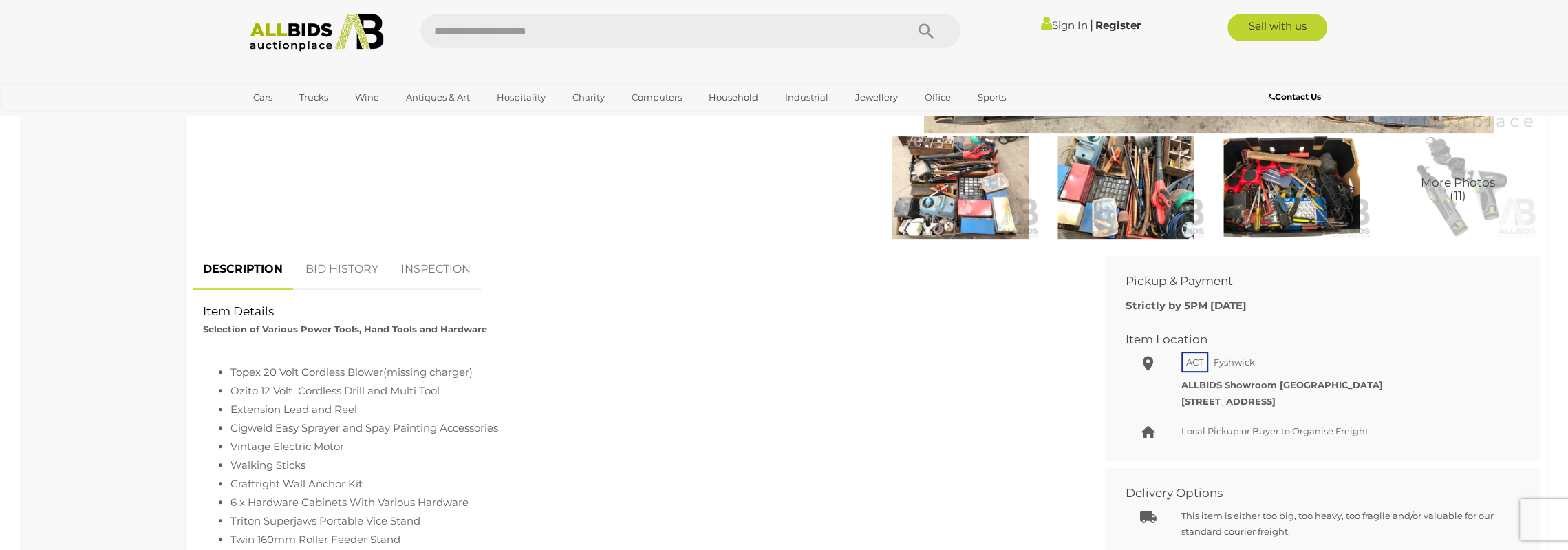
scroll to position [551, 0]
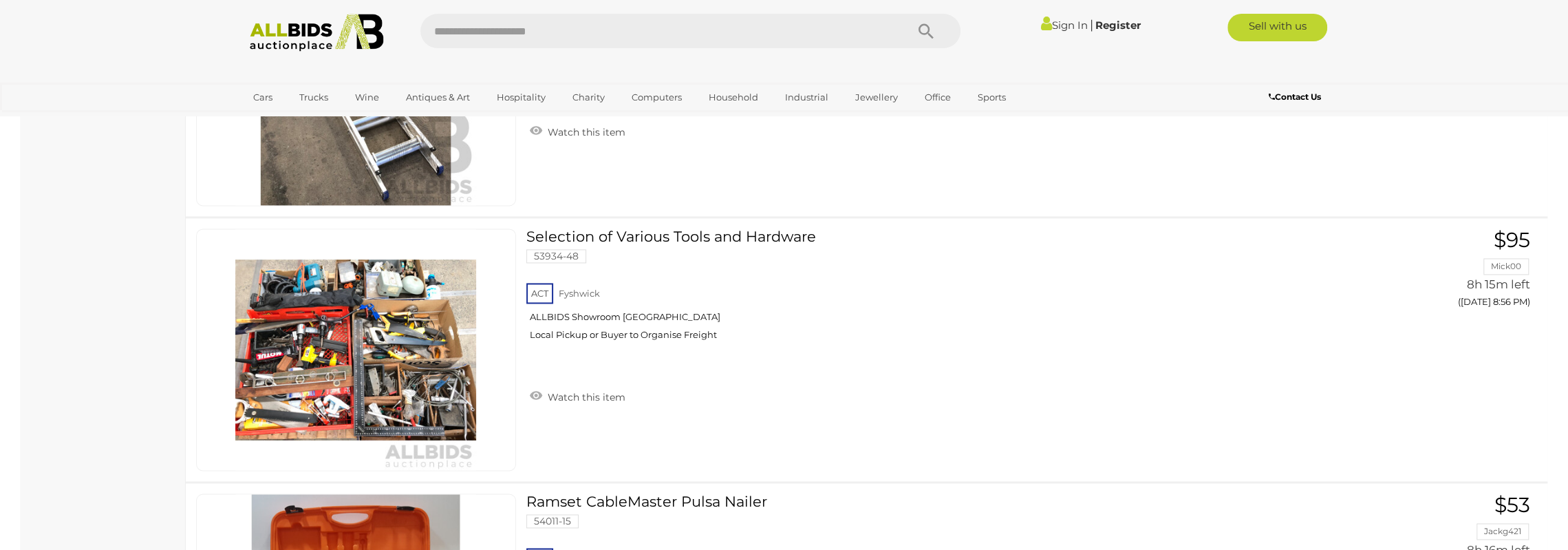
scroll to position [11217, 0]
click at [355, 303] on link at bounding box center [356, 349] width 320 height 243
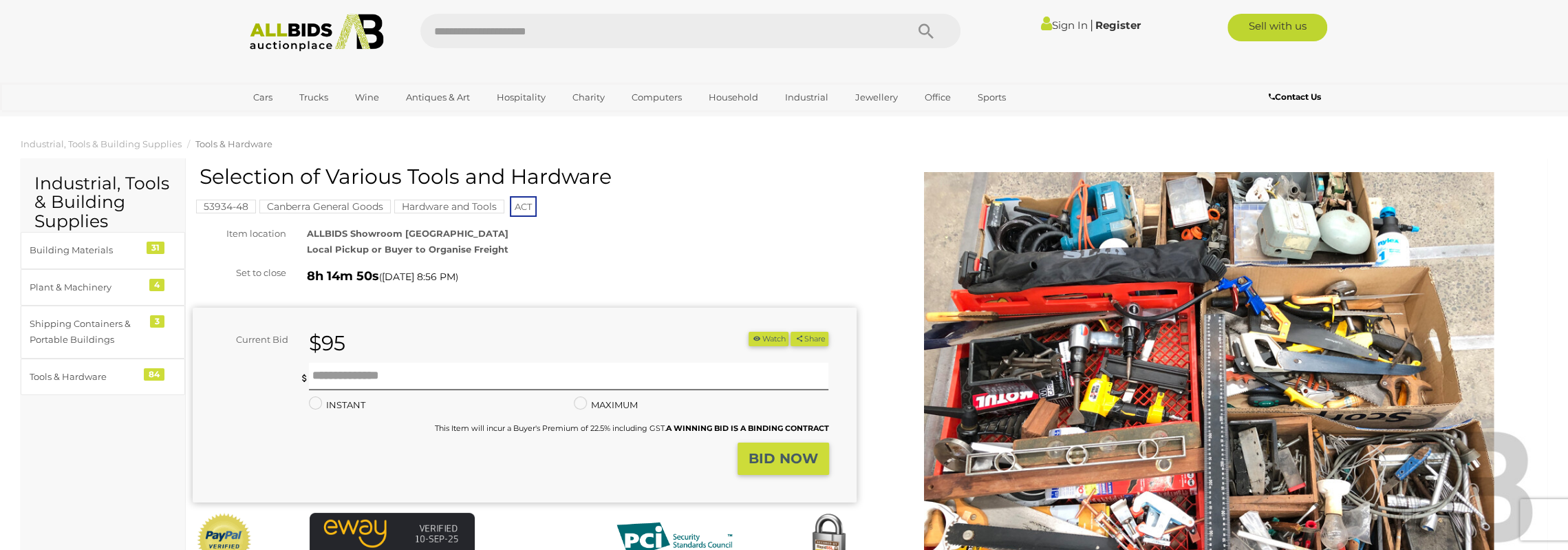
click at [1111, 349] on img at bounding box center [1208, 386] width 664 height 428
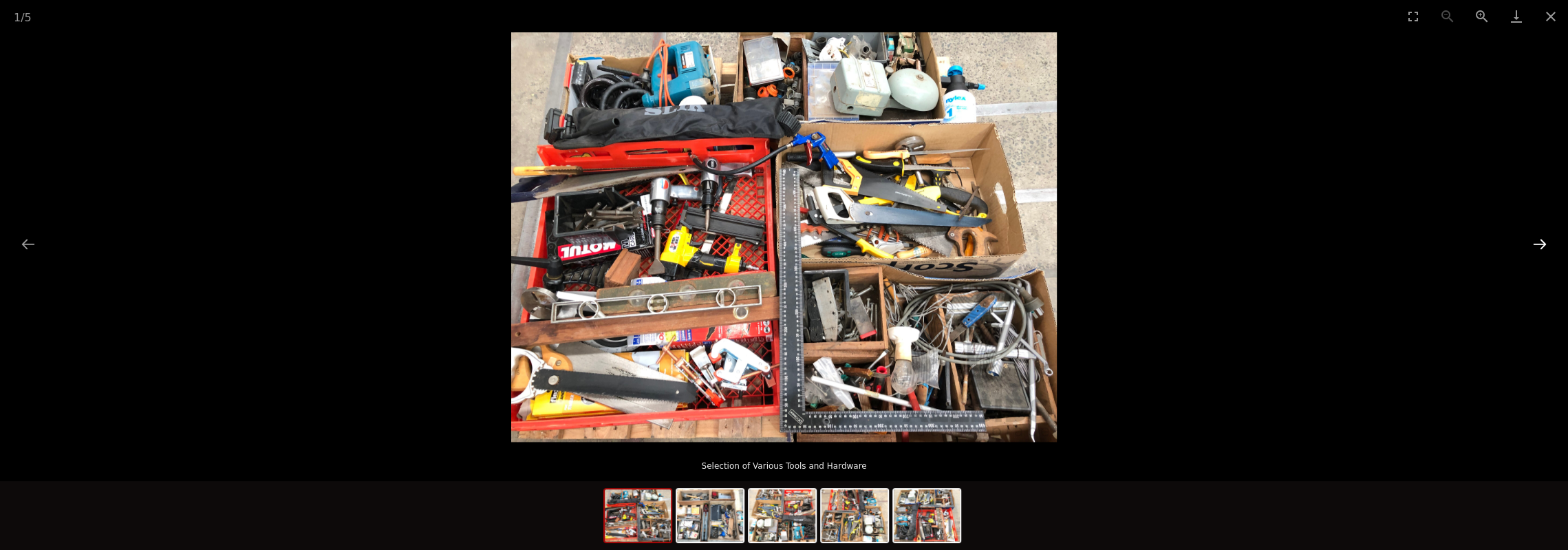
click at [1547, 243] on button "Next slide" at bounding box center [1540, 245] width 29 height 27
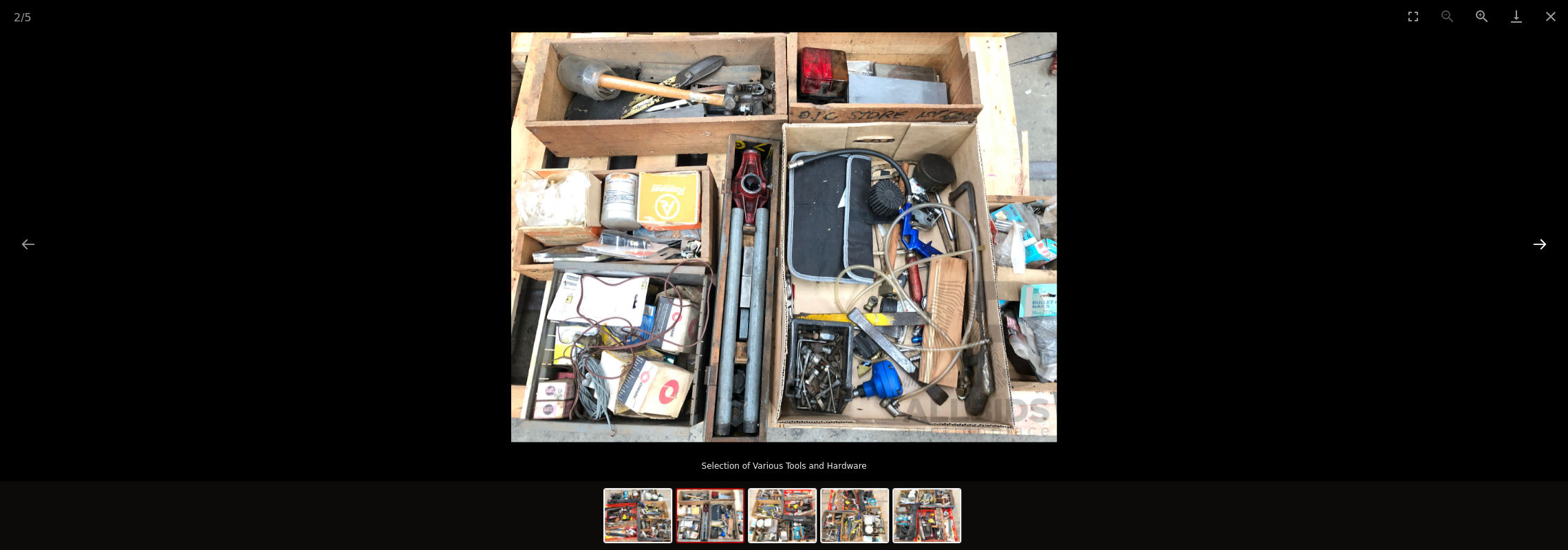
click at [1547, 243] on button "Next slide" at bounding box center [1540, 245] width 29 height 27
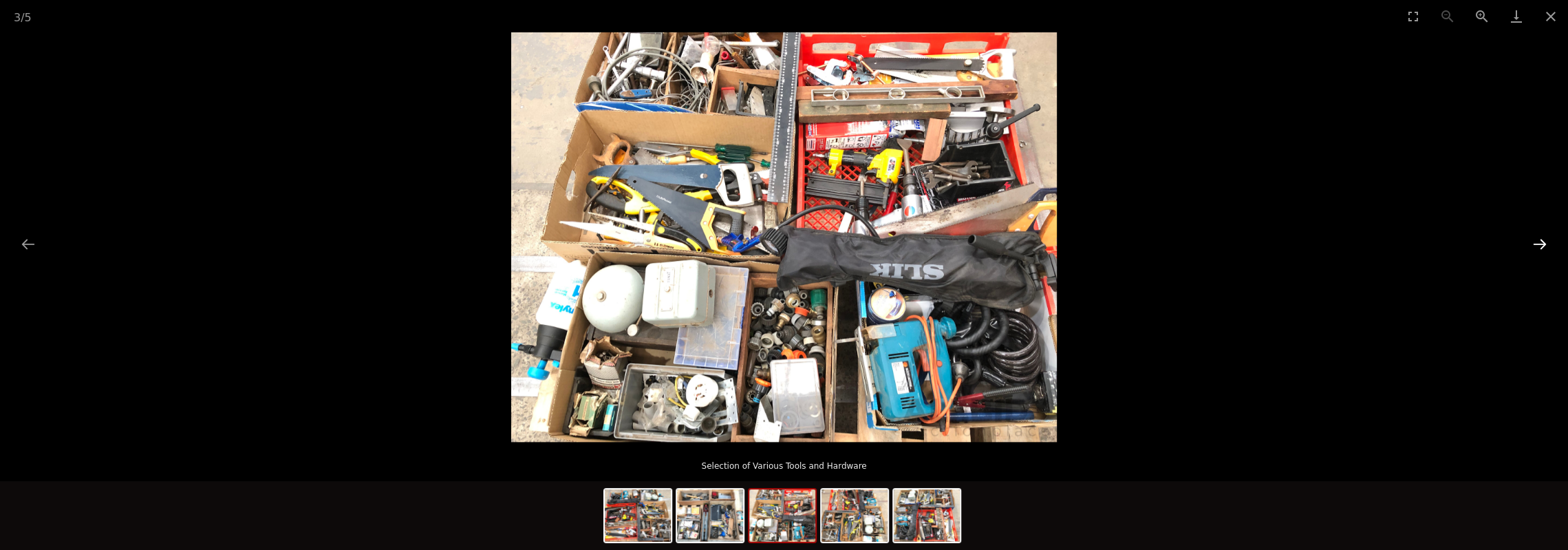
click at [1547, 243] on button "Next slide" at bounding box center [1540, 245] width 29 height 27
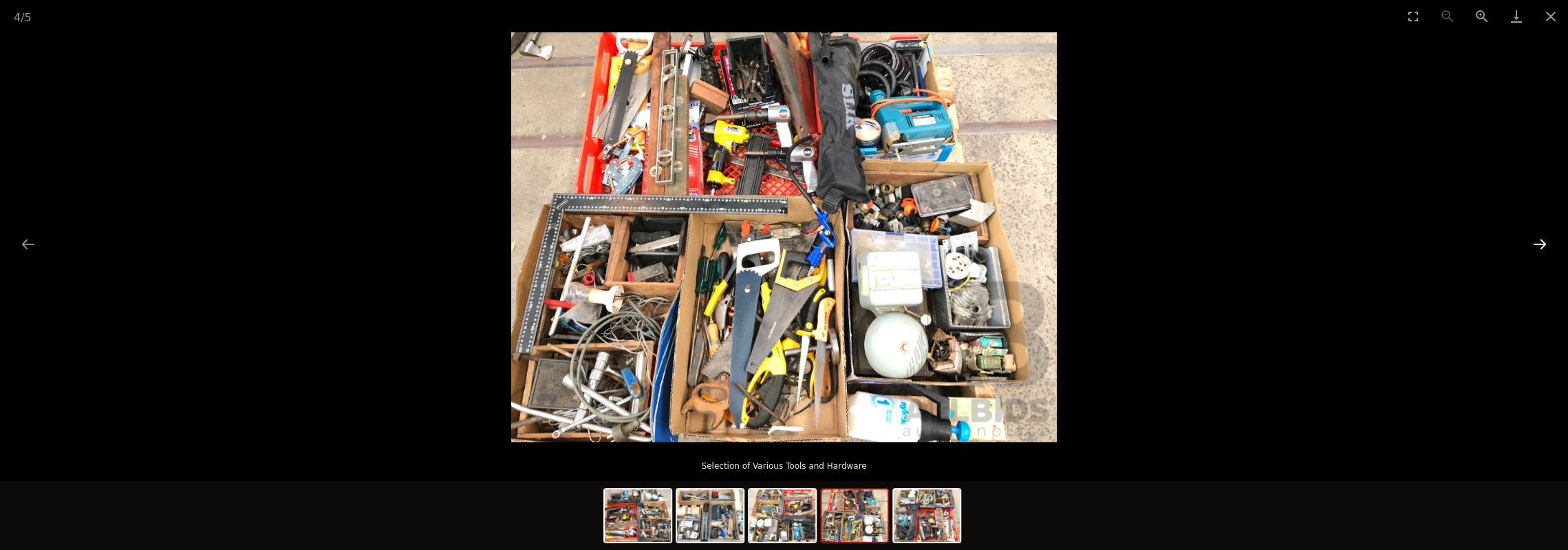
click at [1547, 243] on button "Next slide" at bounding box center [1540, 245] width 29 height 27
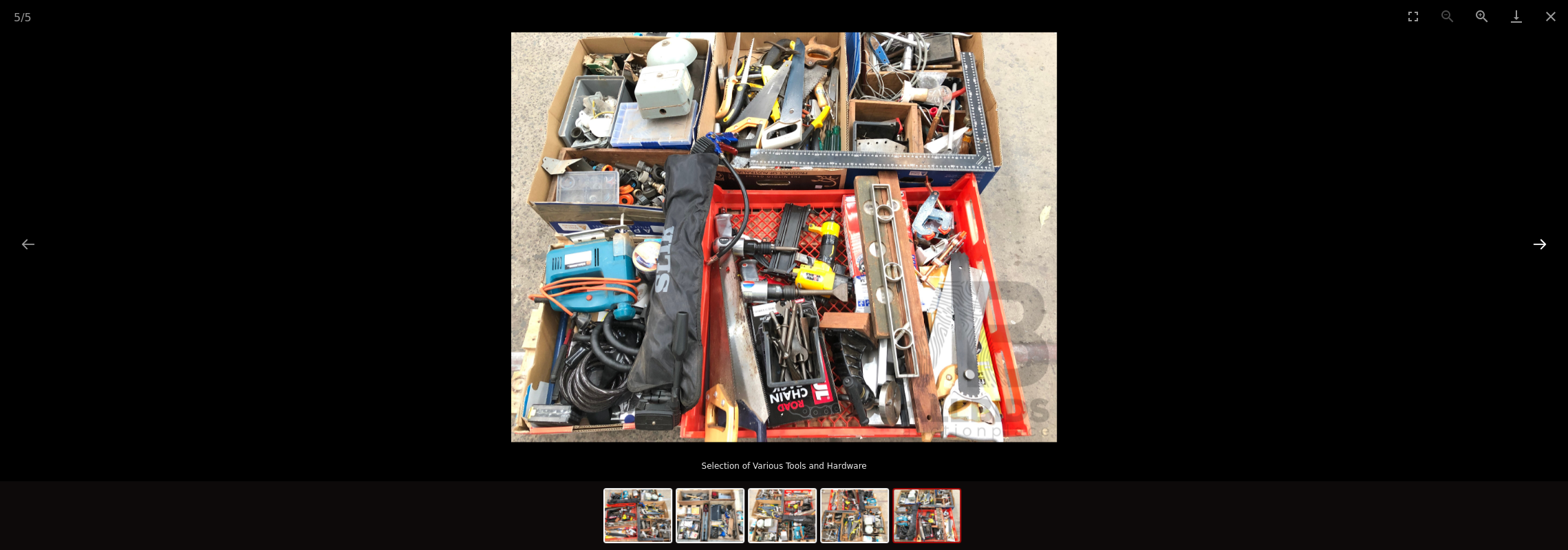
click at [1536, 242] on button "Next slide" at bounding box center [1540, 245] width 29 height 27
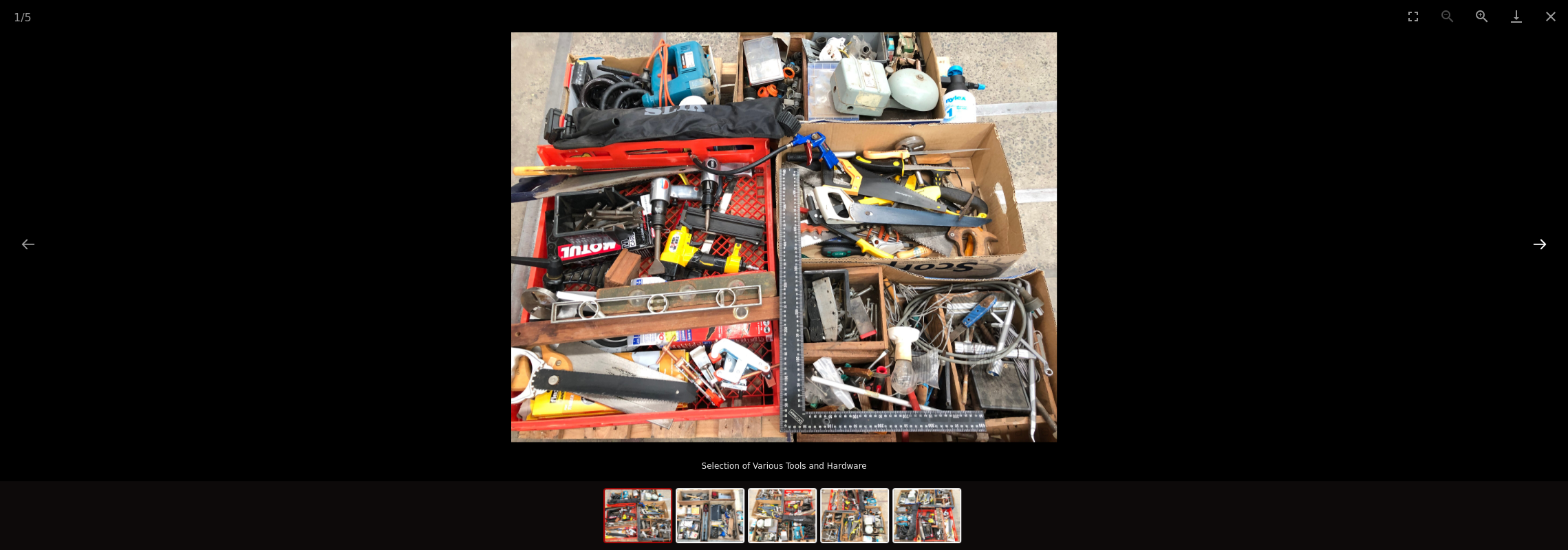
click at [1536, 242] on button "Next slide" at bounding box center [1540, 245] width 29 height 27
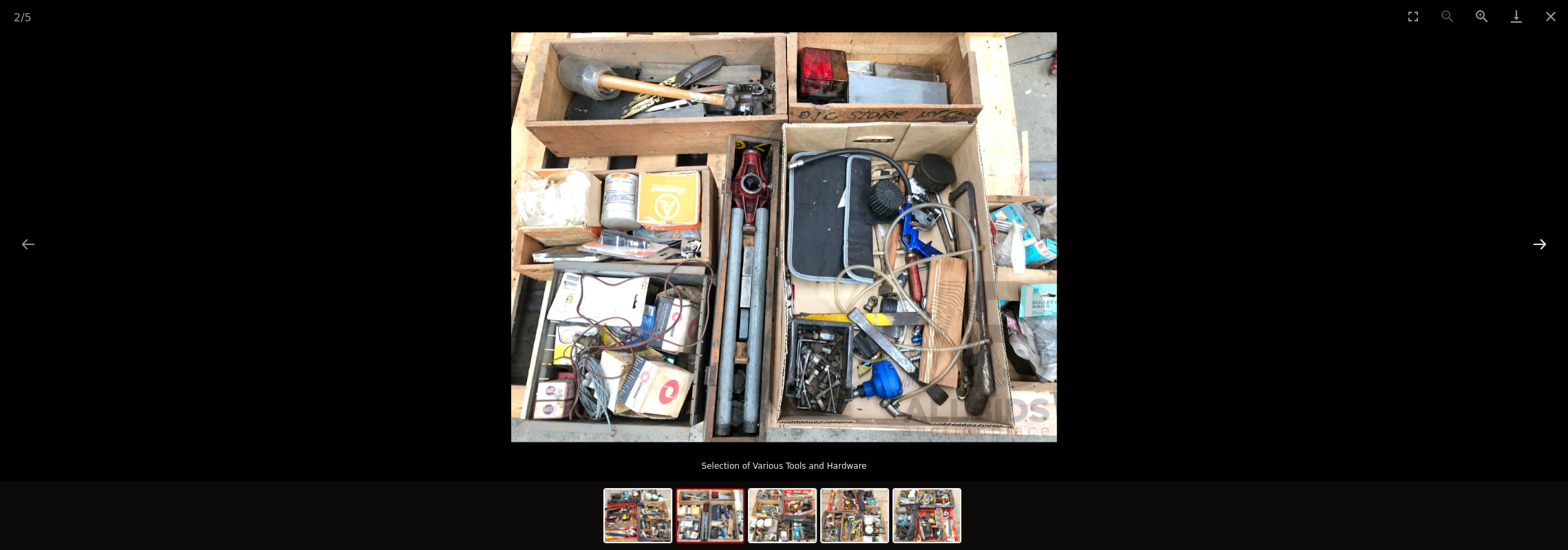
click at [1537, 235] on button "Next slide" at bounding box center [1540, 245] width 29 height 27
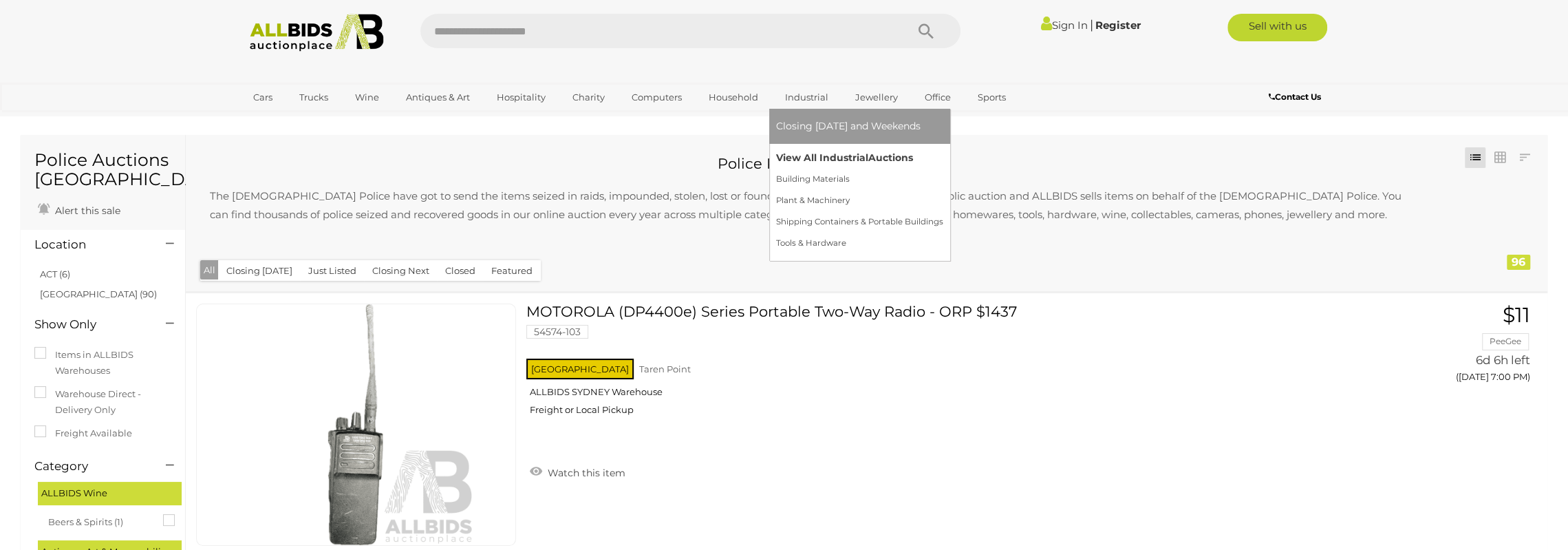
click at [814, 153] on link "View All Industrial Auctions" at bounding box center [860, 158] width 168 height 21
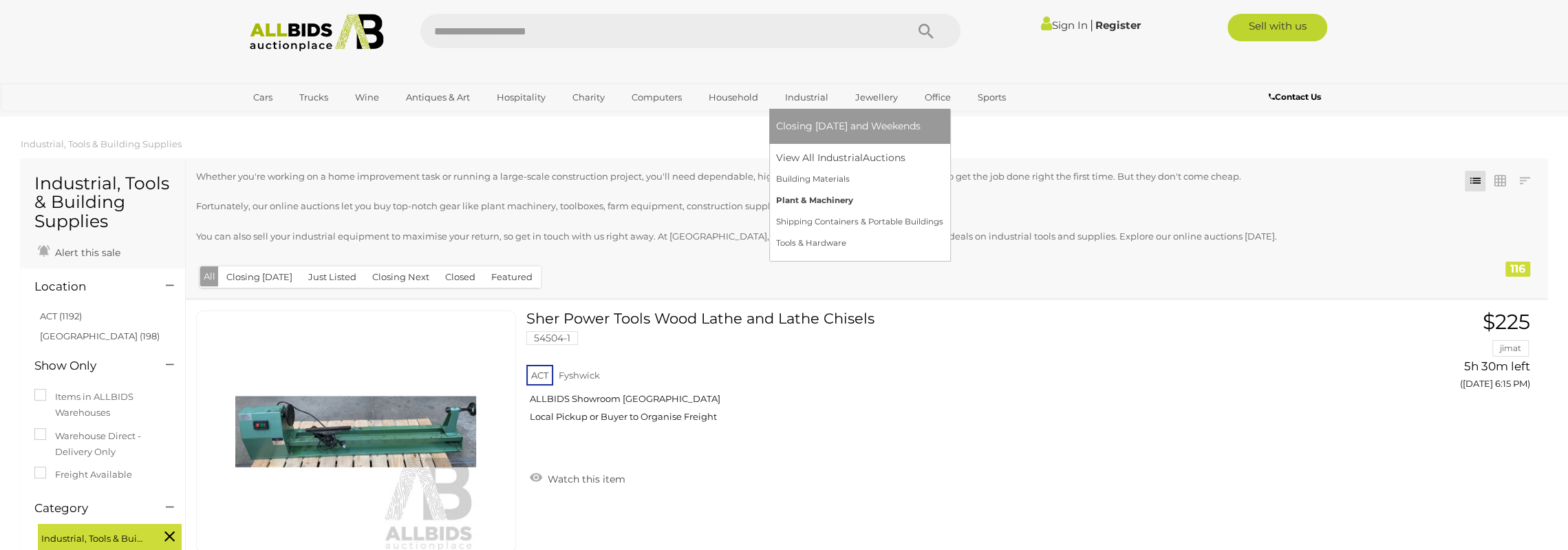
scroll to position [11333, 0]
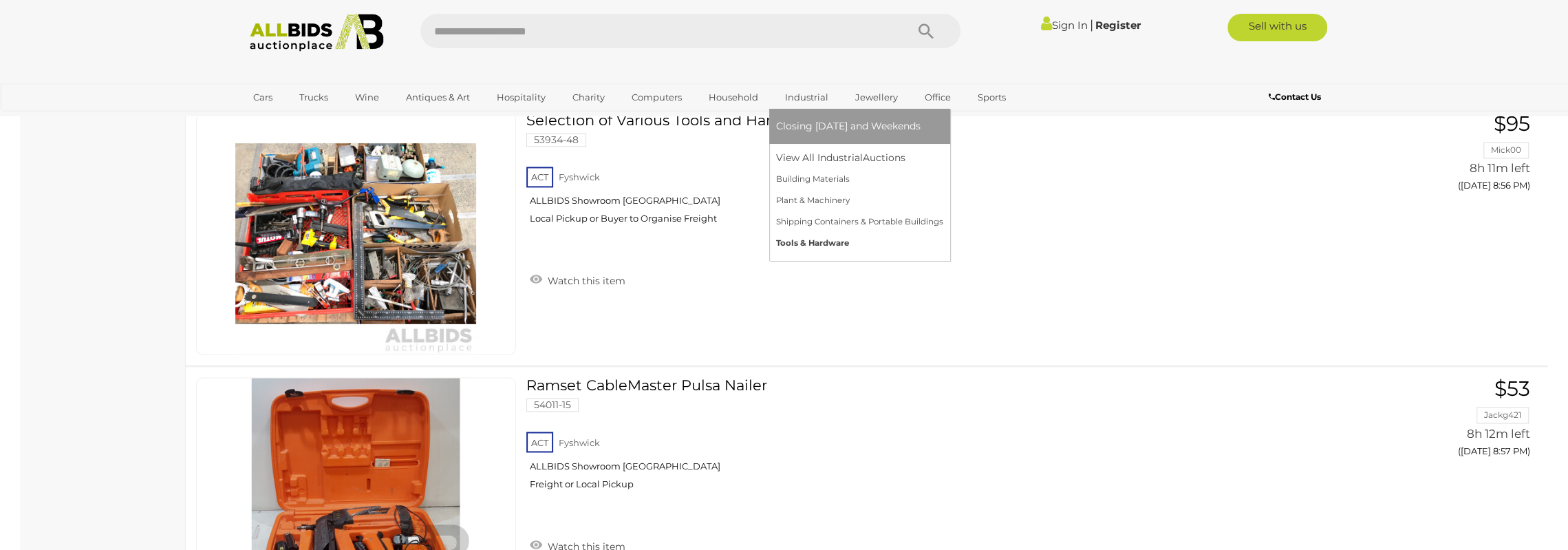
click at [812, 245] on link "Tools & Hardware" at bounding box center [860, 244] width 168 height 21
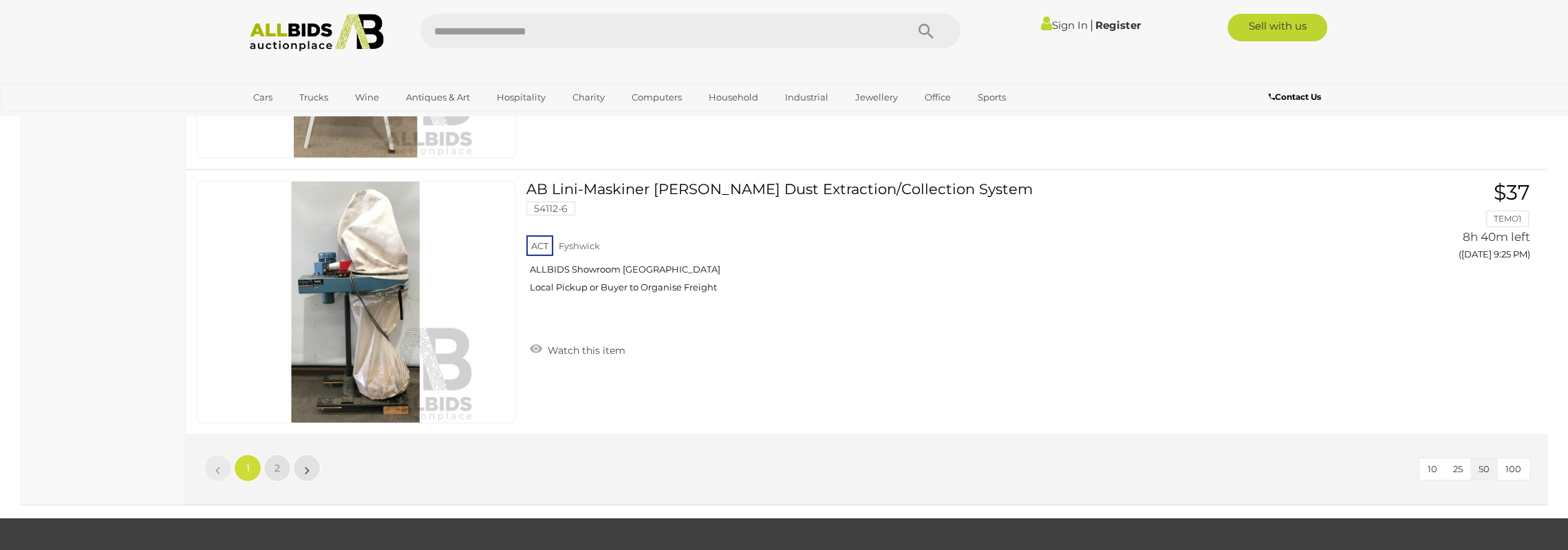
scroll to position [13114, 0]
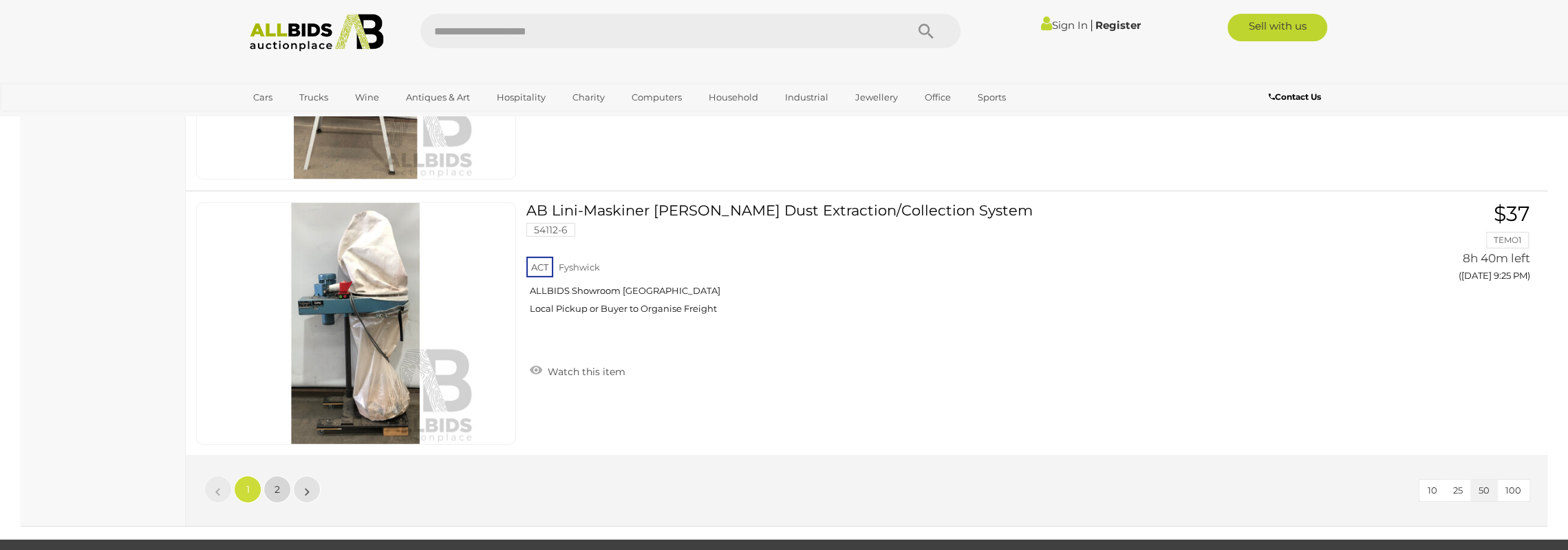
click at [278, 484] on span "2" at bounding box center [278, 490] width 6 height 13
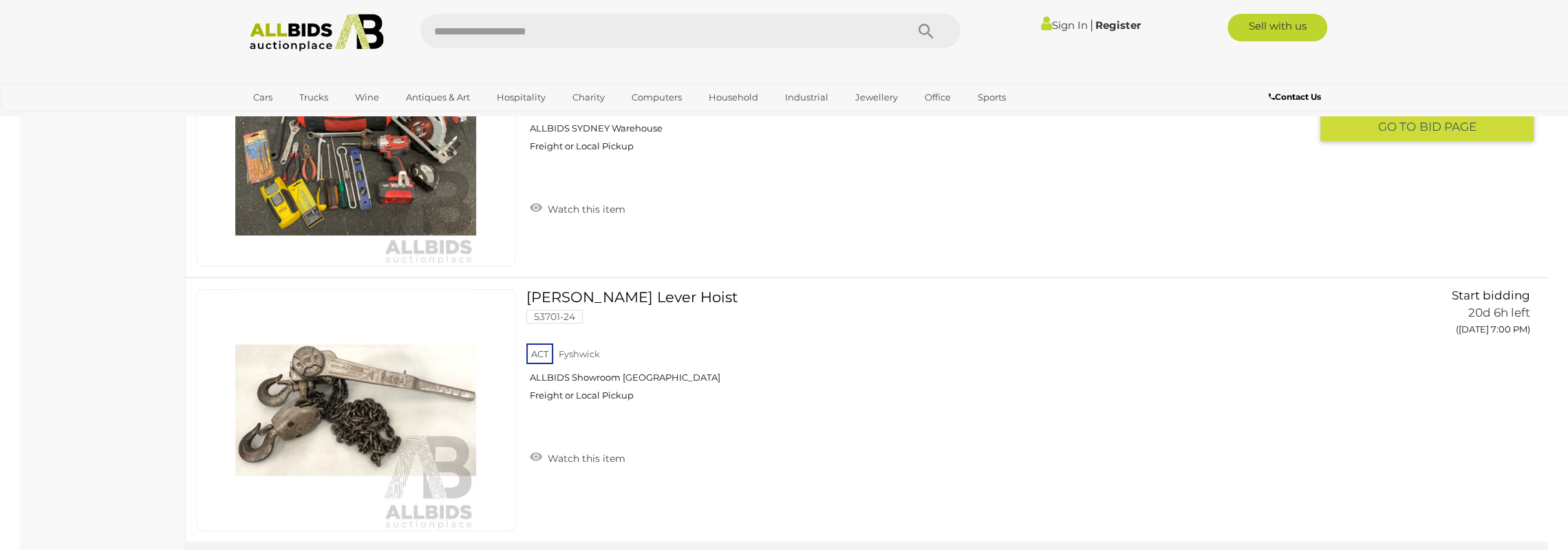
scroll to position [8853, 0]
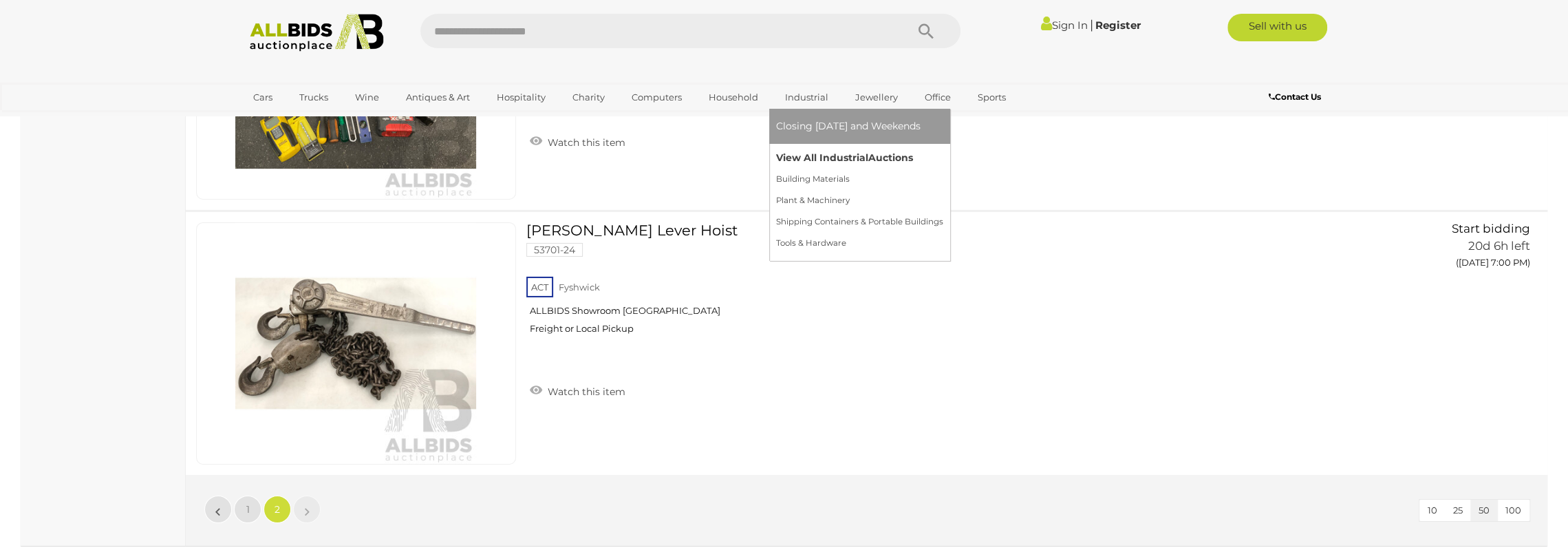
click at [815, 158] on link "View All Industrial Auctions" at bounding box center [860, 158] width 168 height 21
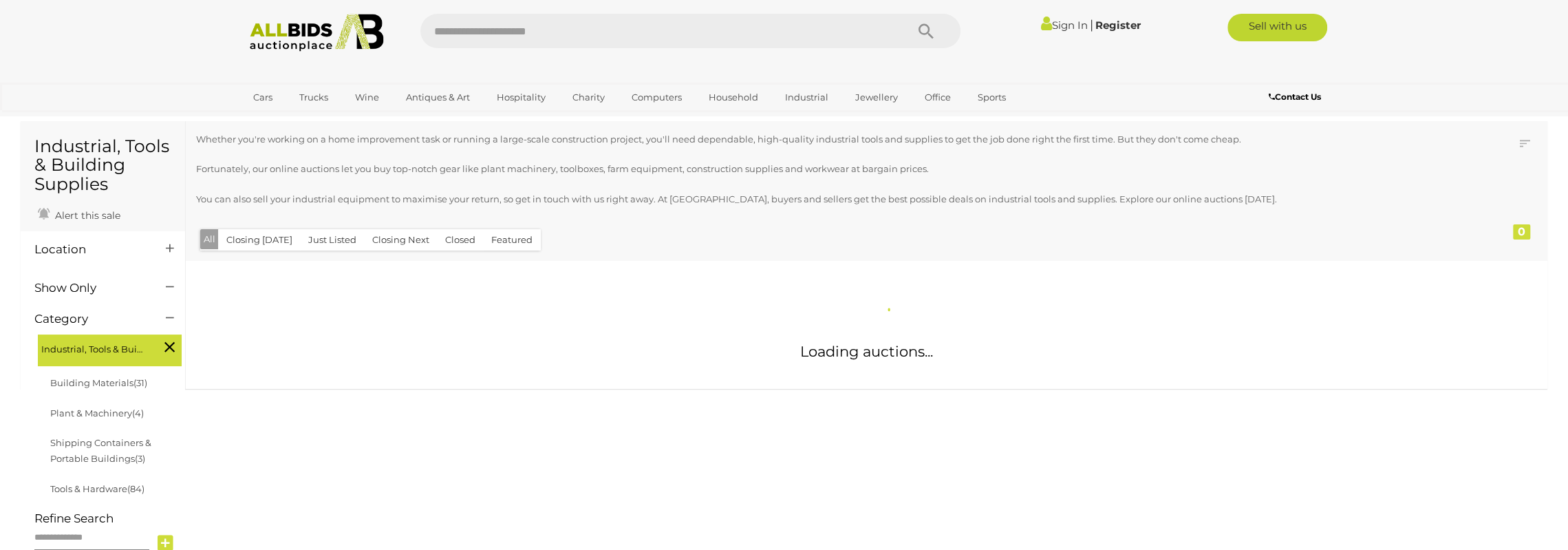
scroll to position [69, 0]
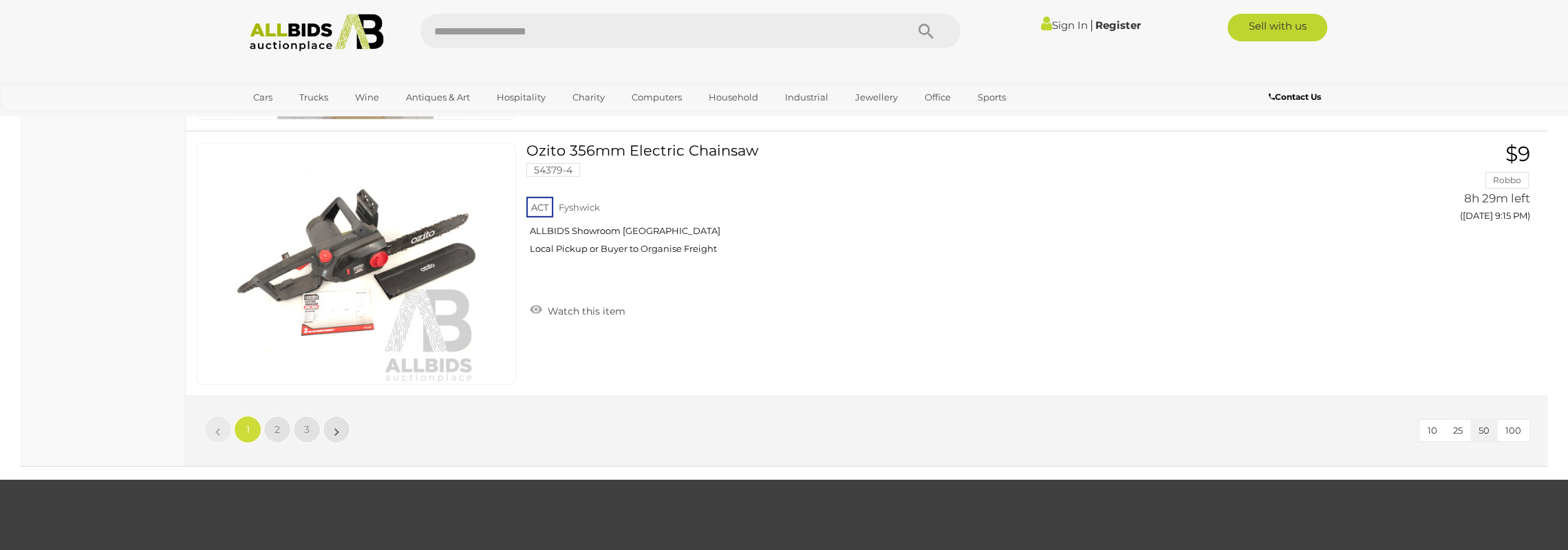
scroll to position [13330, 0]
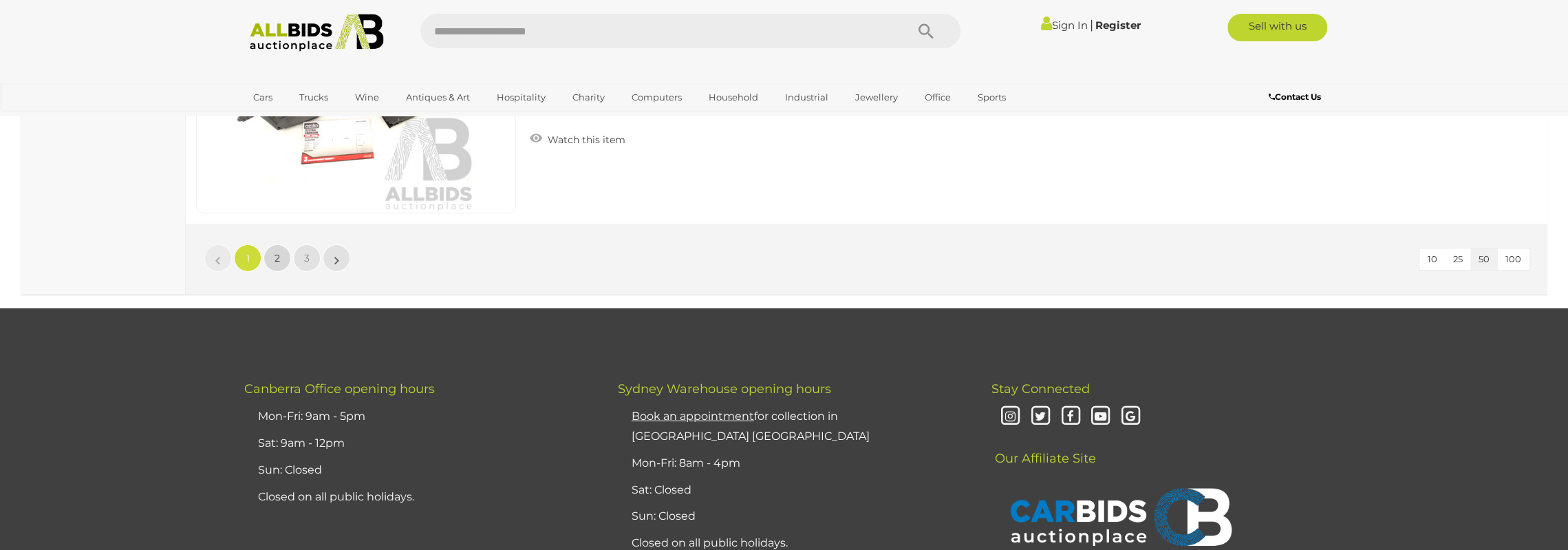
click at [287, 245] on link "2" at bounding box center [277, 258] width 27 height 27
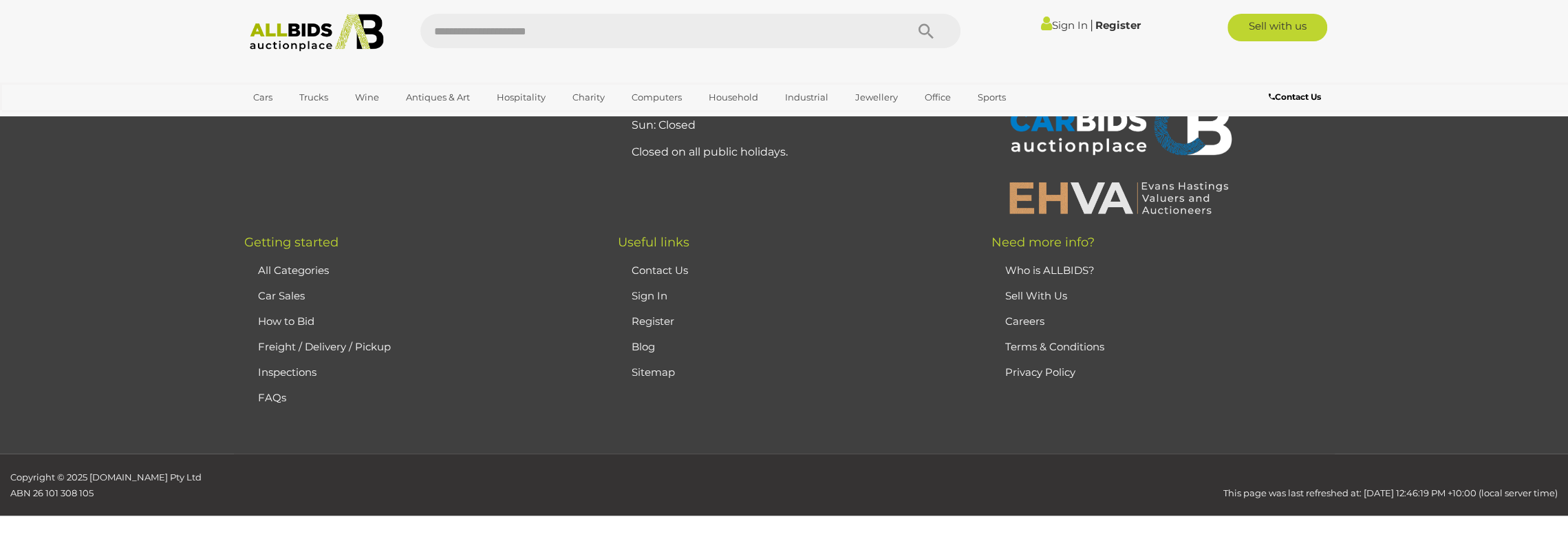
scroll to position [160, 0]
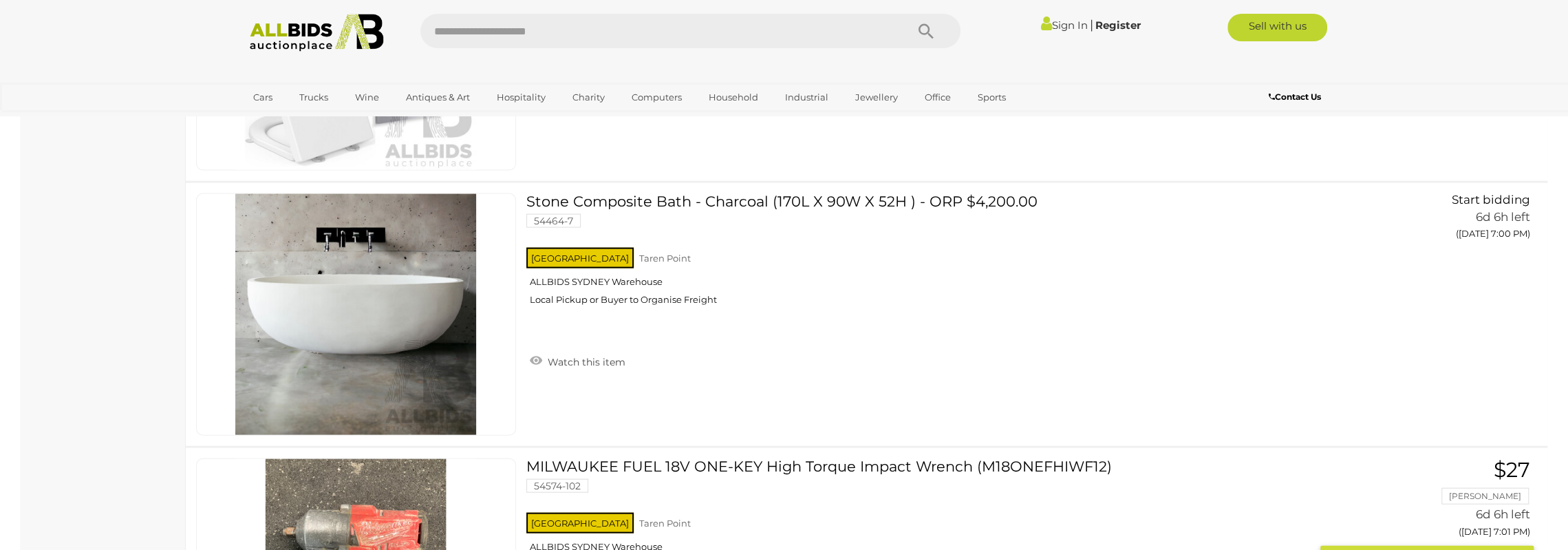
scroll to position [7252, 0]
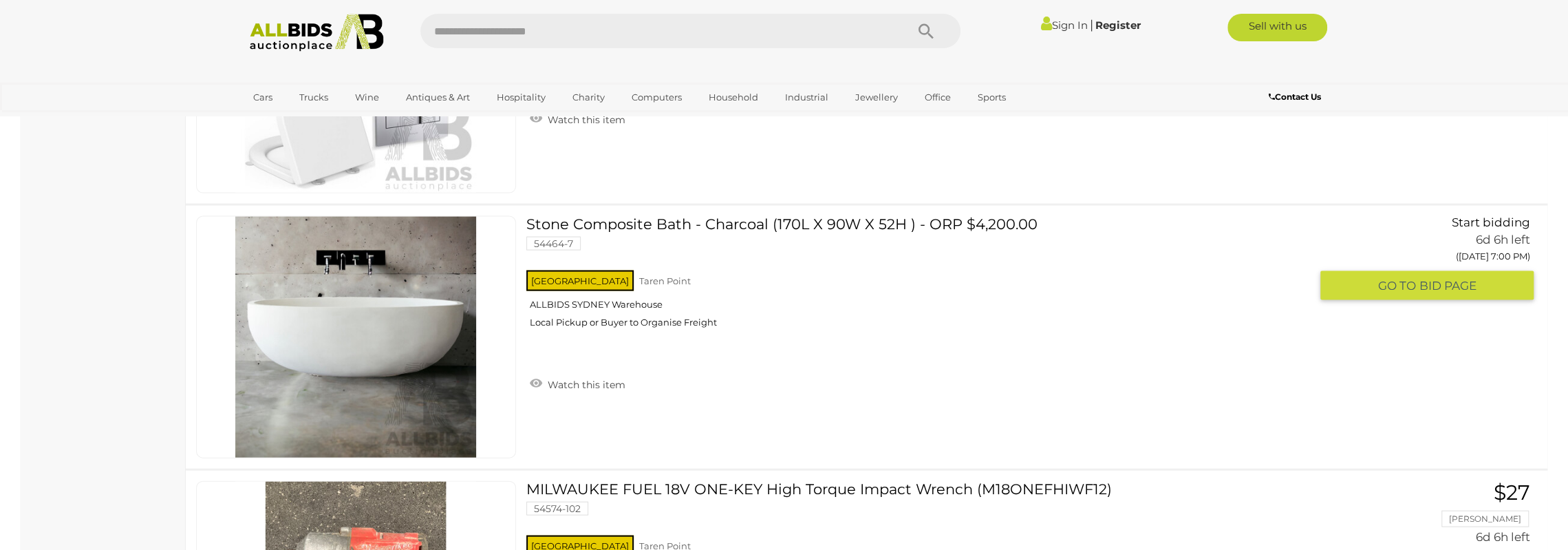
click at [423, 333] on img at bounding box center [355, 336] width 241 height 241
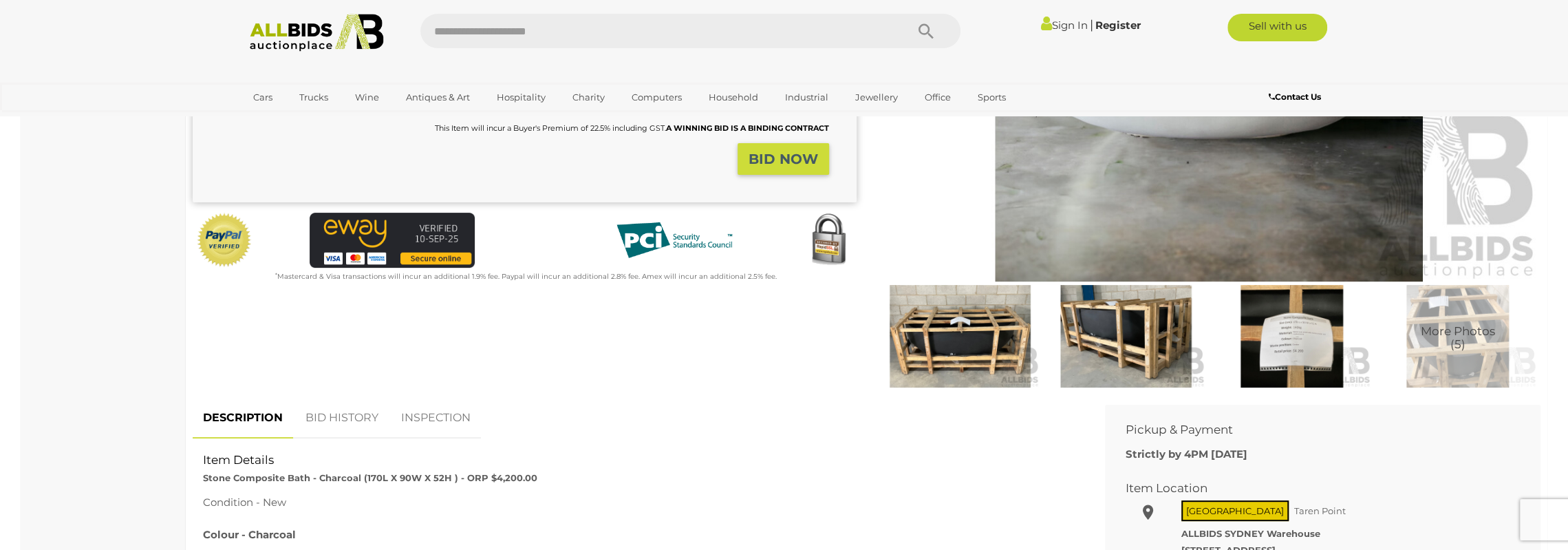
scroll to position [551, 0]
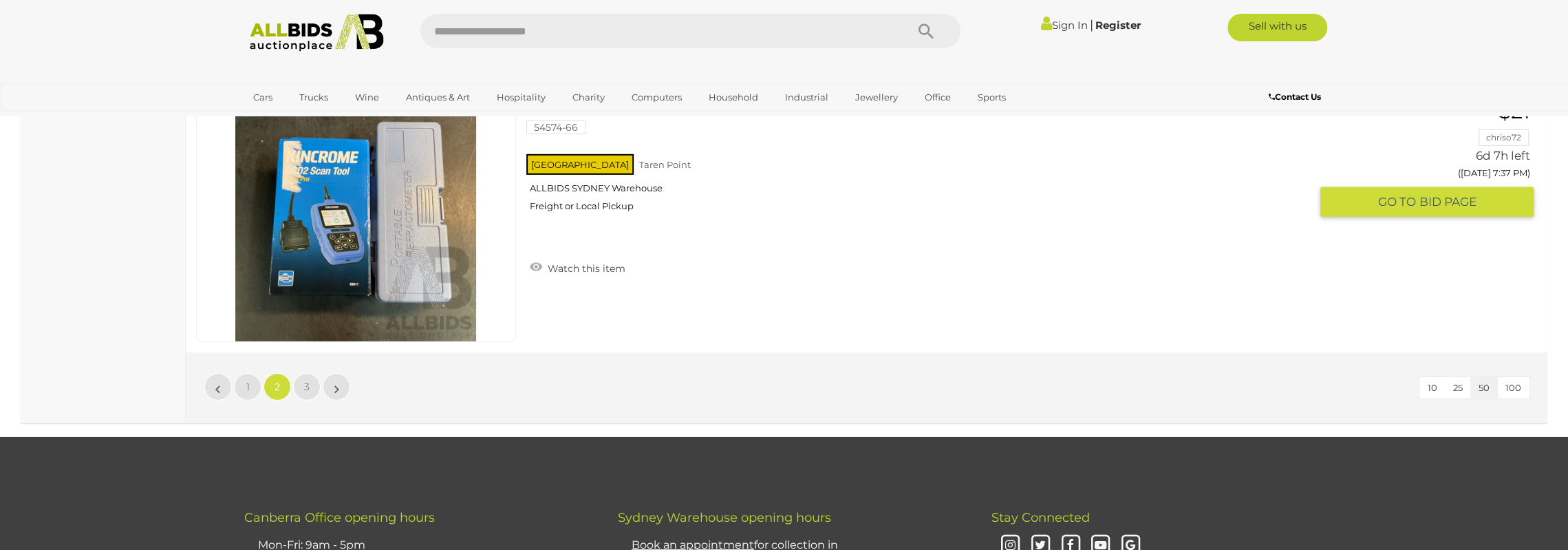
scroll to position [13289, 0]
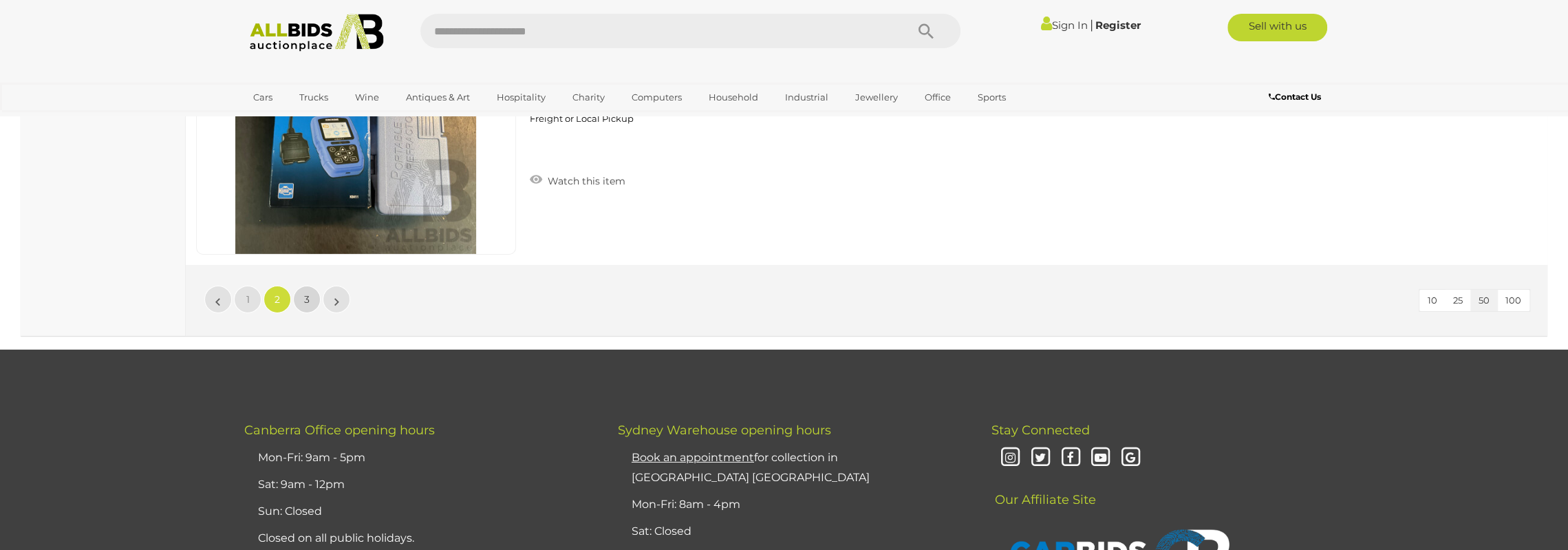
click at [298, 286] on link "3" at bounding box center [307, 299] width 27 height 27
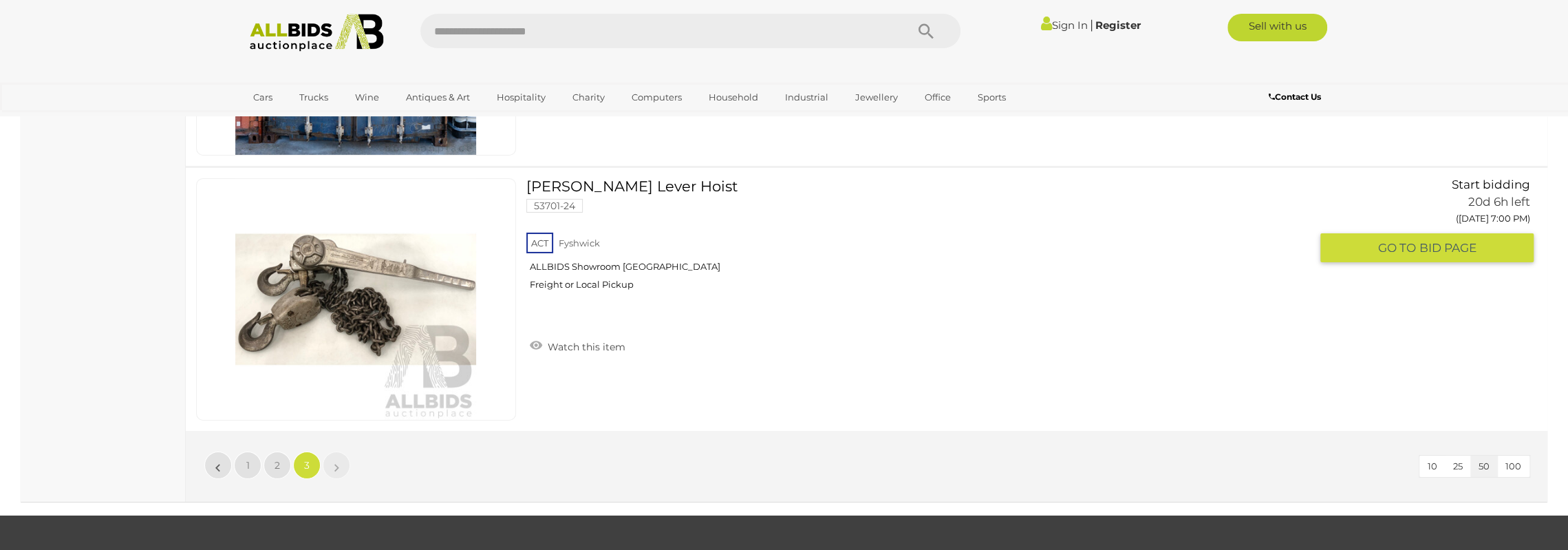
scroll to position [4153, 0]
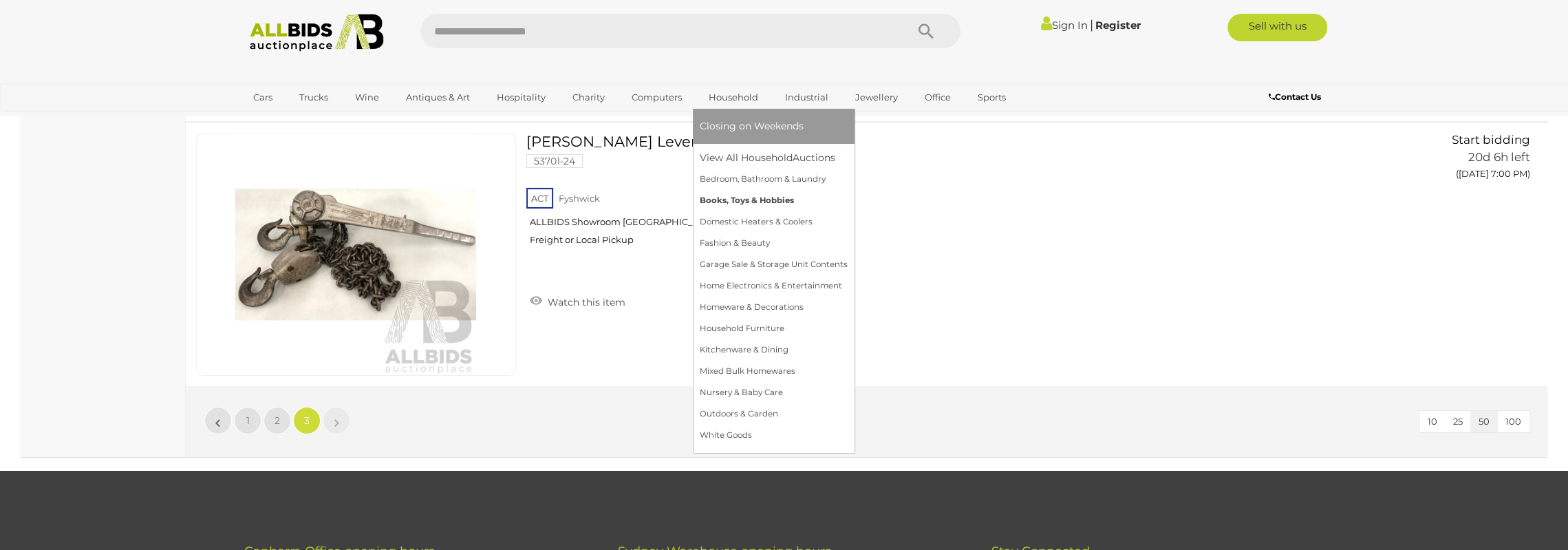
click at [738, 200] on link "Books, Toys & Hobbies" at bounding box center [774, 201] width 148 height 21
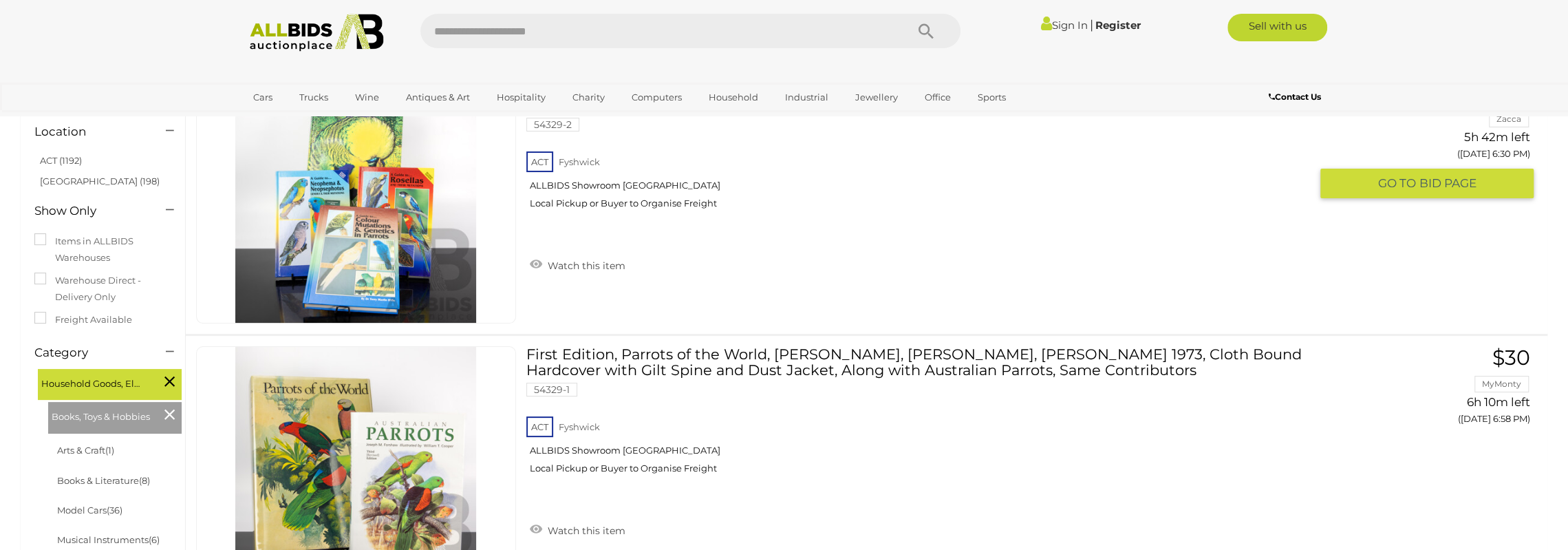
scroll to position [138, 0]
